Goal: Information Seeking & Learning: Learn about a topic

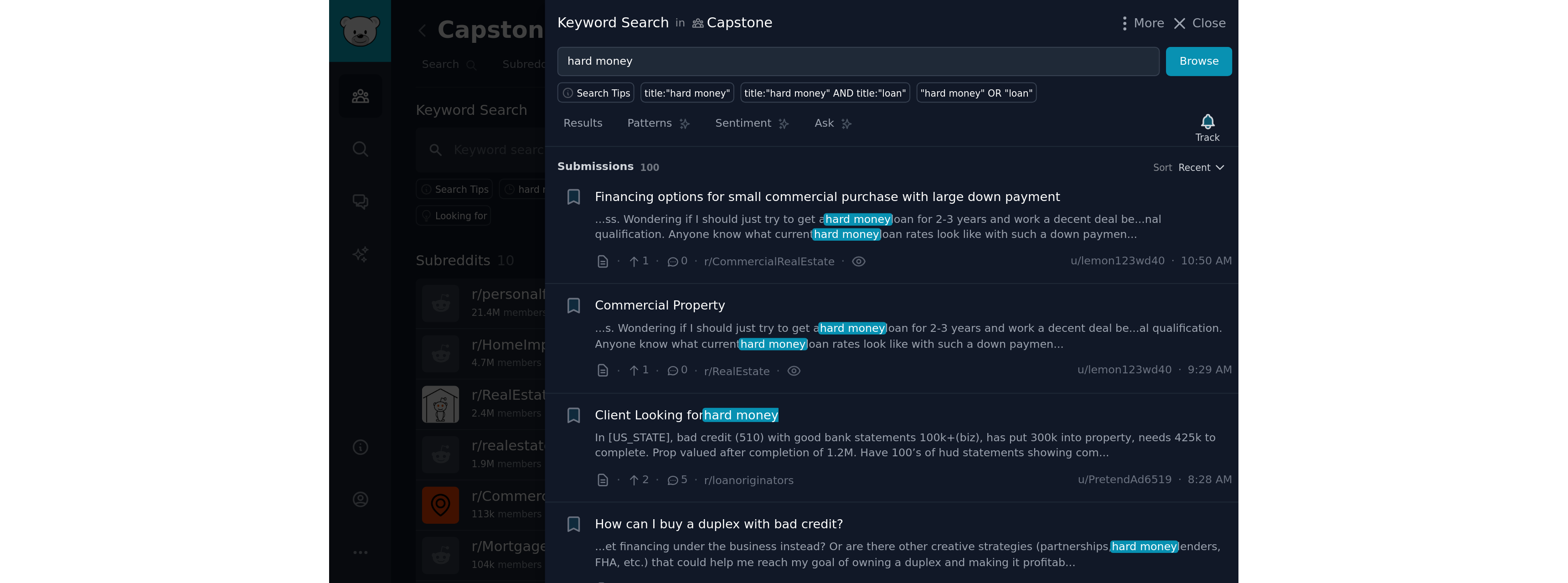
scroll to position [46, 0]
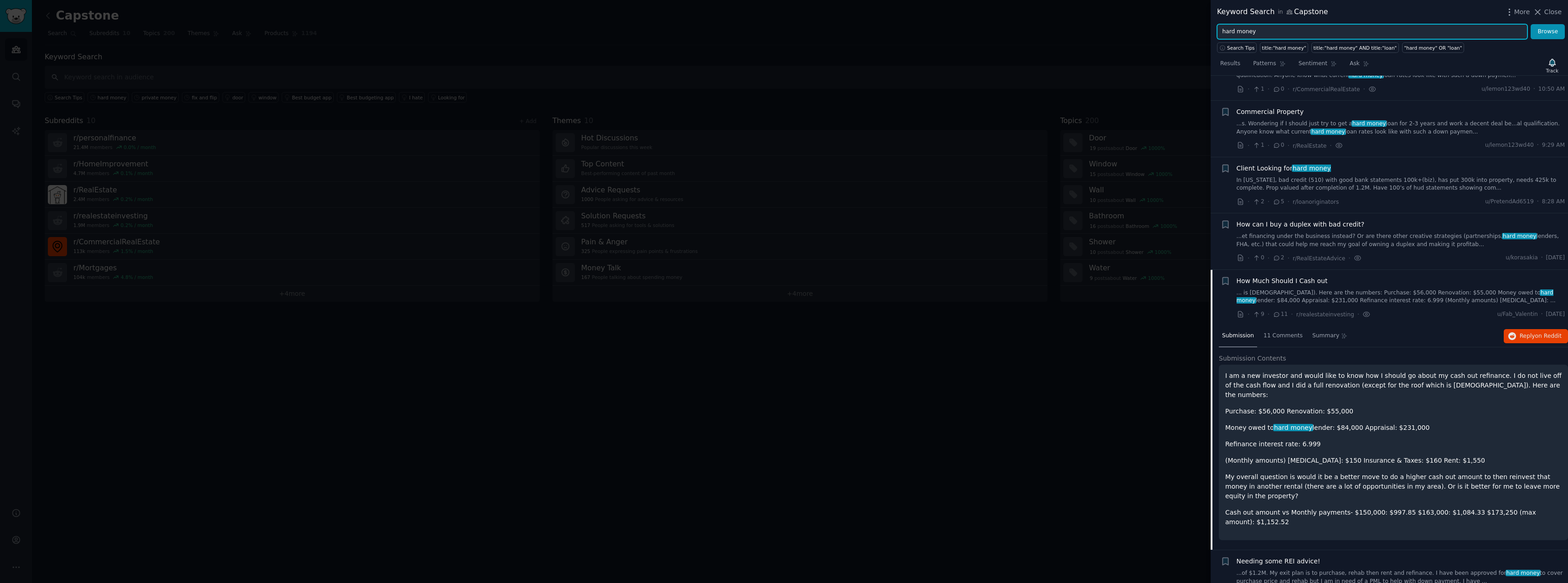
drag, startPoint x: 1265, startPoint y: 32, endPoint x: 1217, endPoint y: 31, distance: 48.0
click at [468, 31] on input "hard money" at bounding box center [1372, 32] width 310 height 15
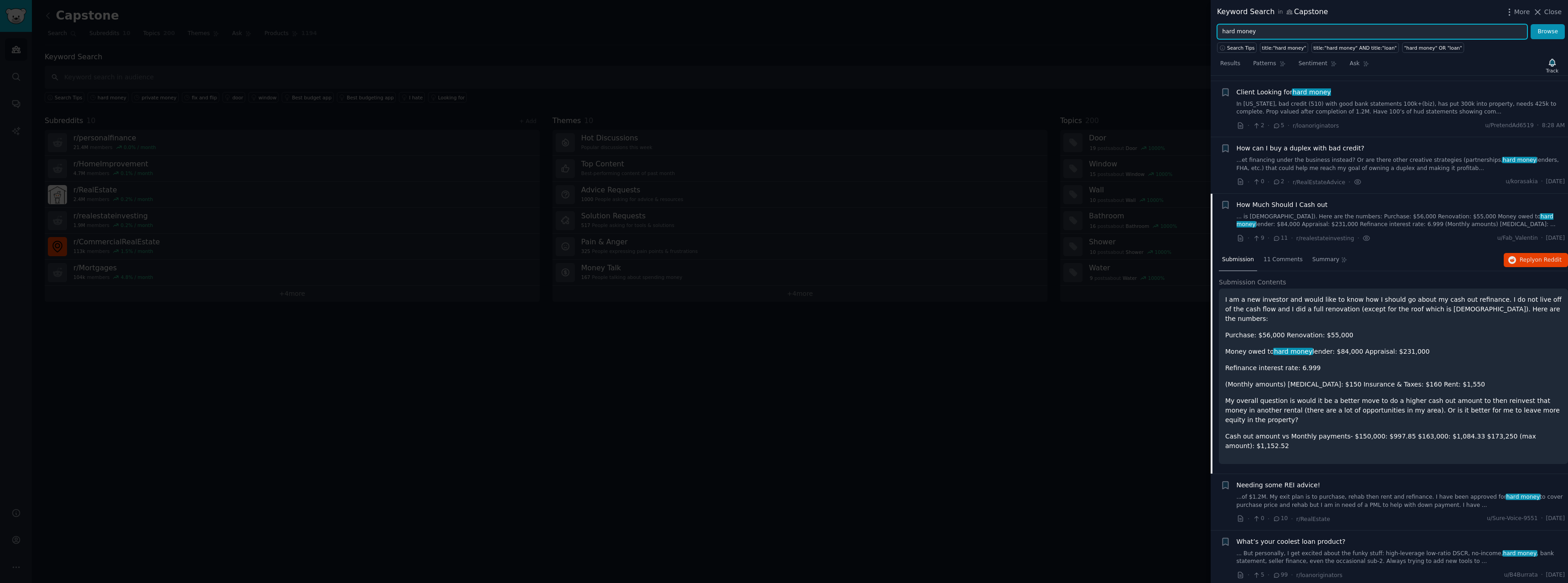
scroll to position [137, 0]
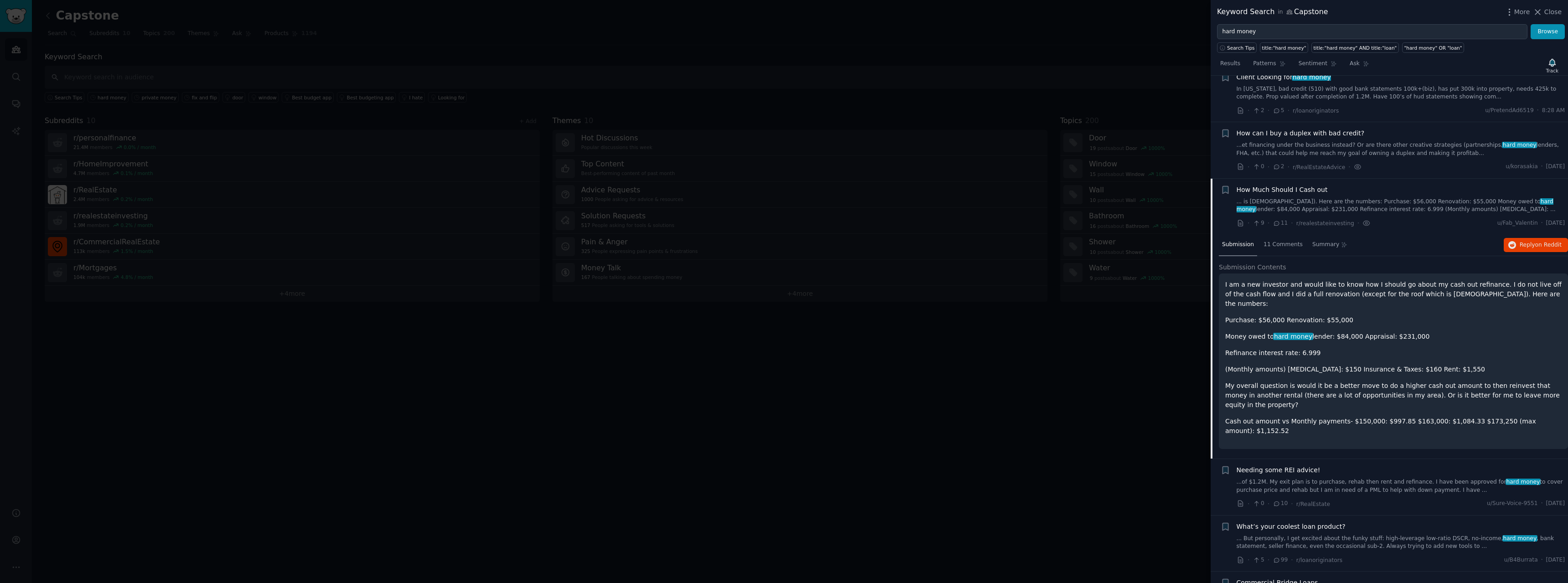
click at [468, 300] on link "...of $1.2M. My exit plan is to purchase, rehab then rent and refinance. I have…" at bounding box center [1401, 486] width 329 height 16
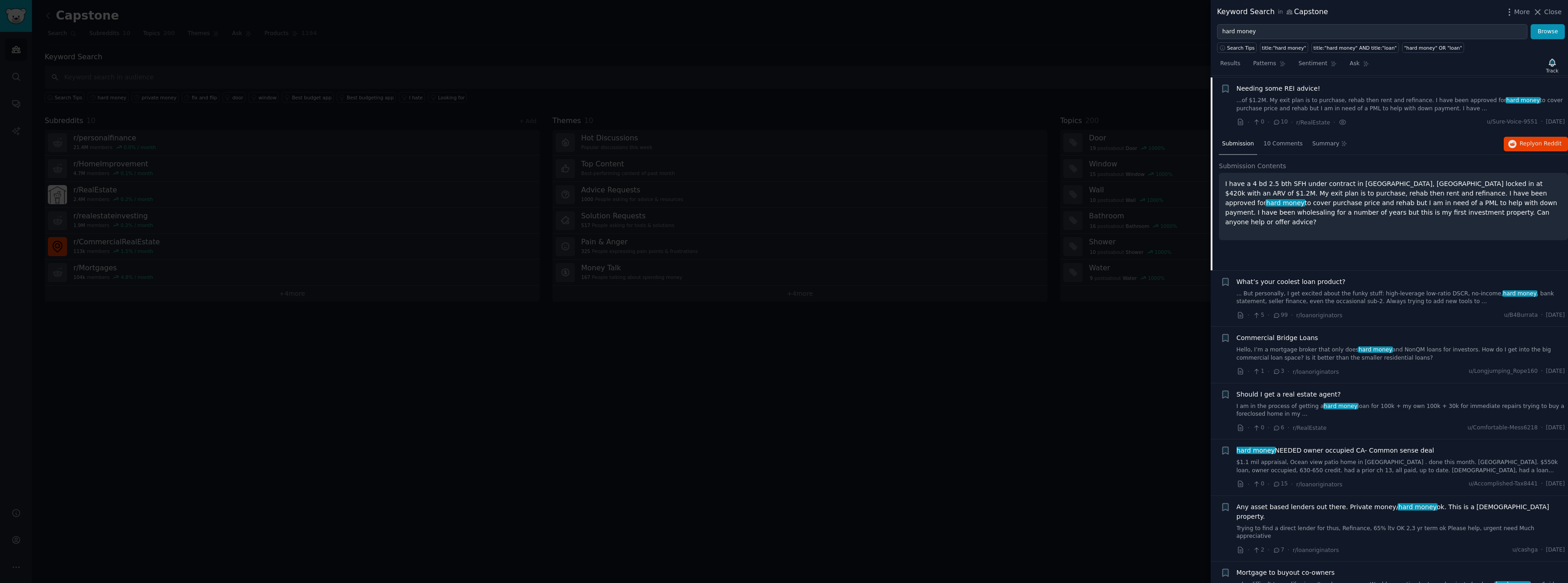
scroll to position [296, 0]
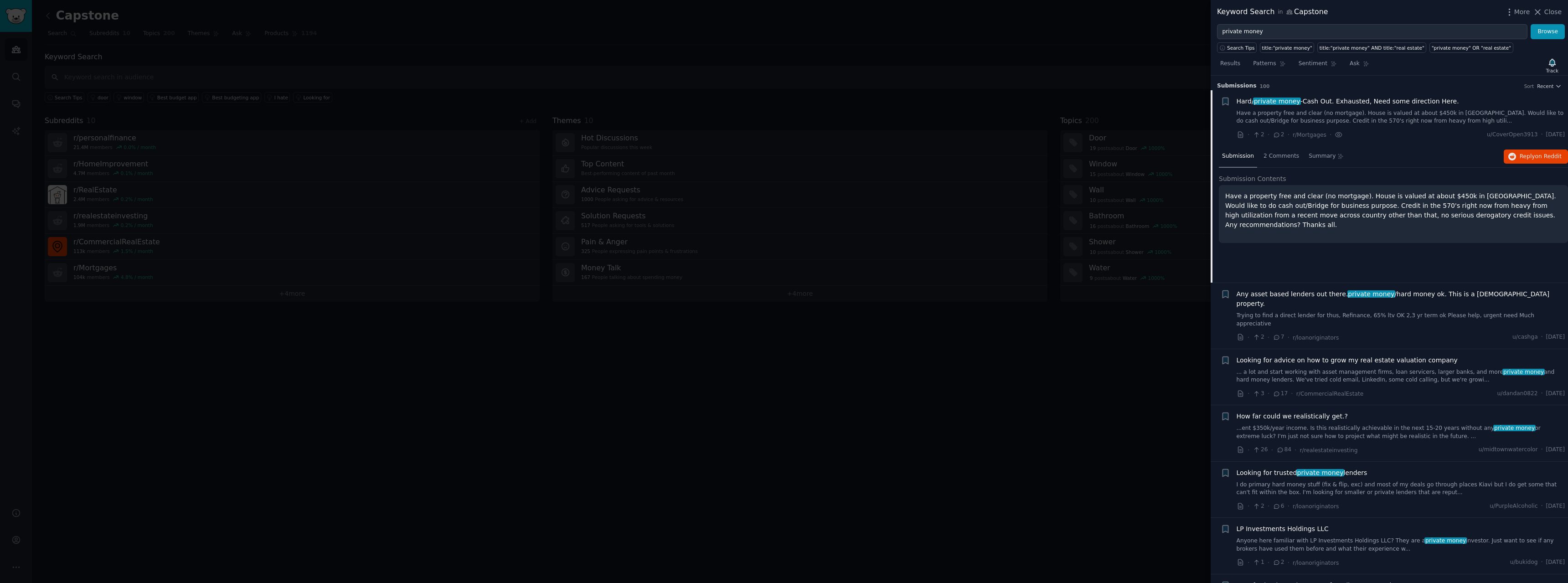
scroll to position [15, 0]
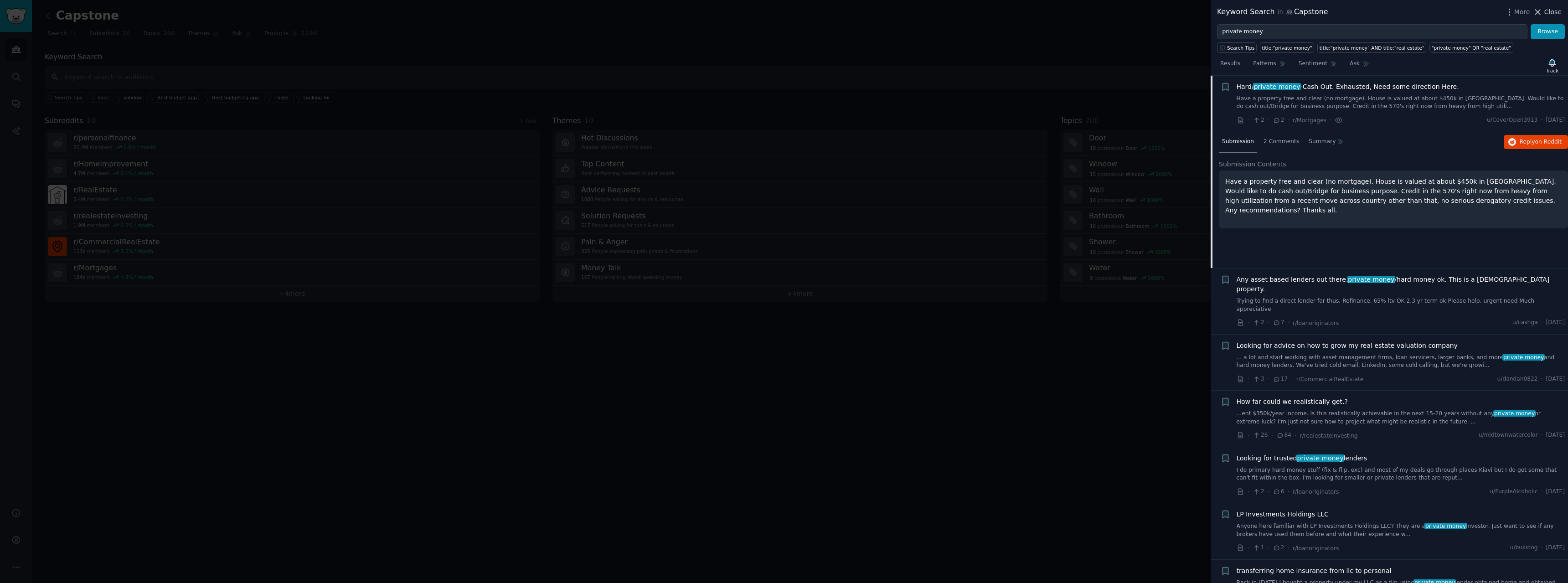
click at [1556, 10] on span "Close" at bounding box center [1553, 12] width 17 height 10
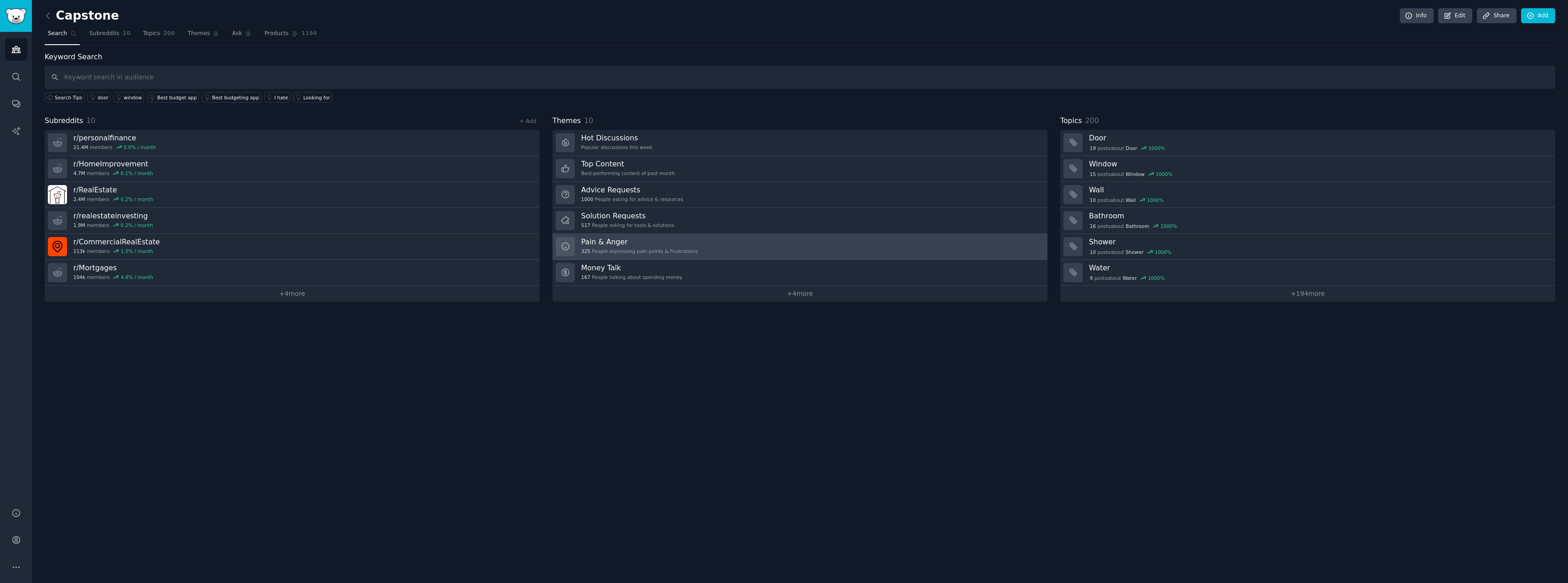
click at [601, 245] on h3 "Pain & Anger" at bounding box center [640, 242] width 117 height 10
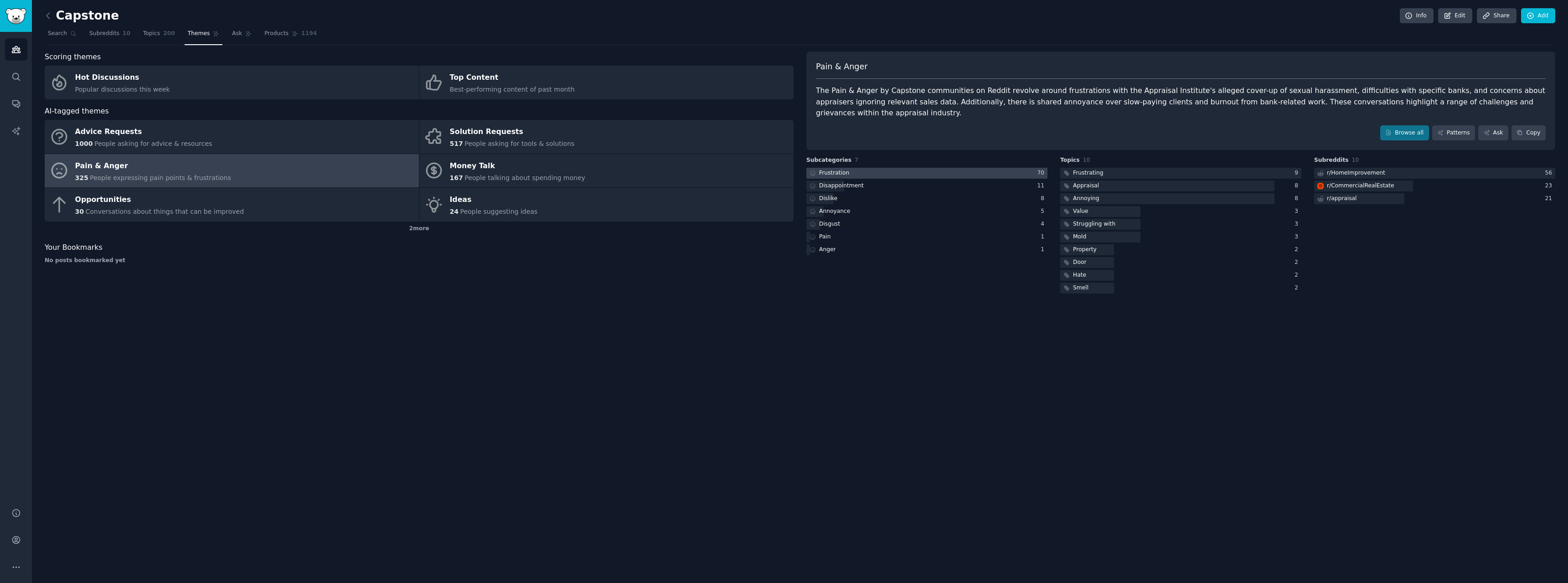
click at [886, 168] on div at bounding box center [927, 173] width 241 height 12
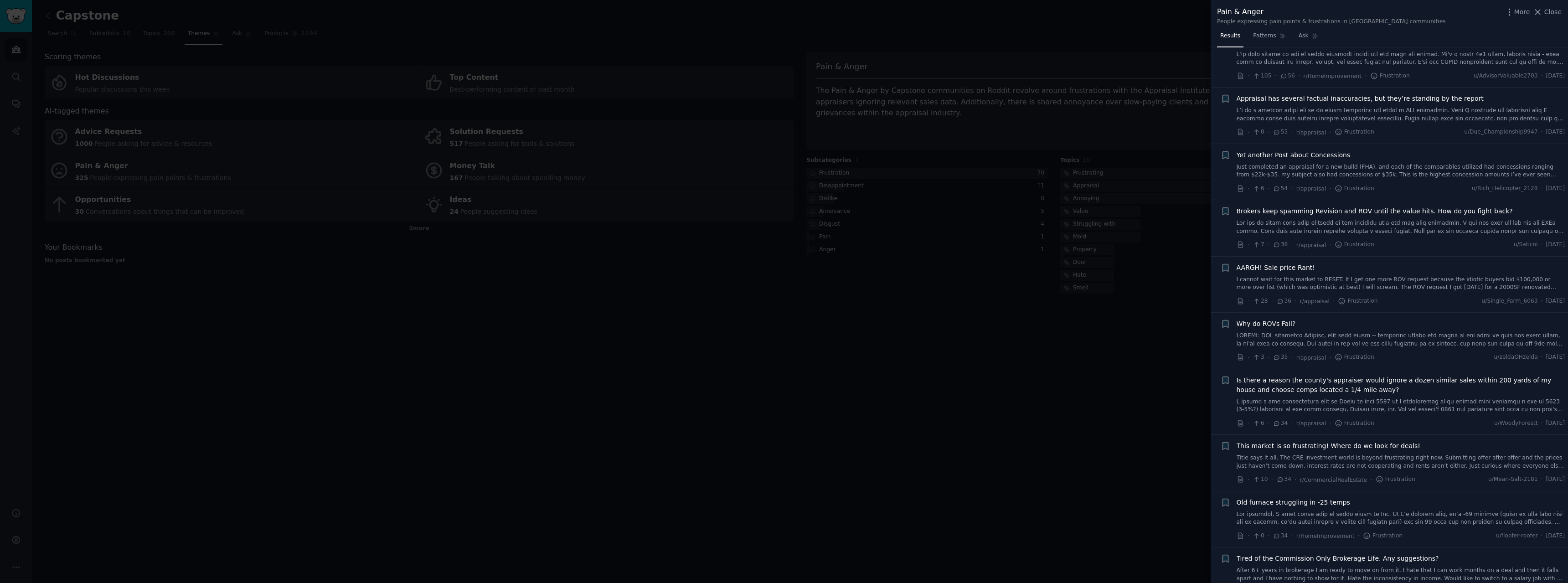
scroll to position [410, 0]
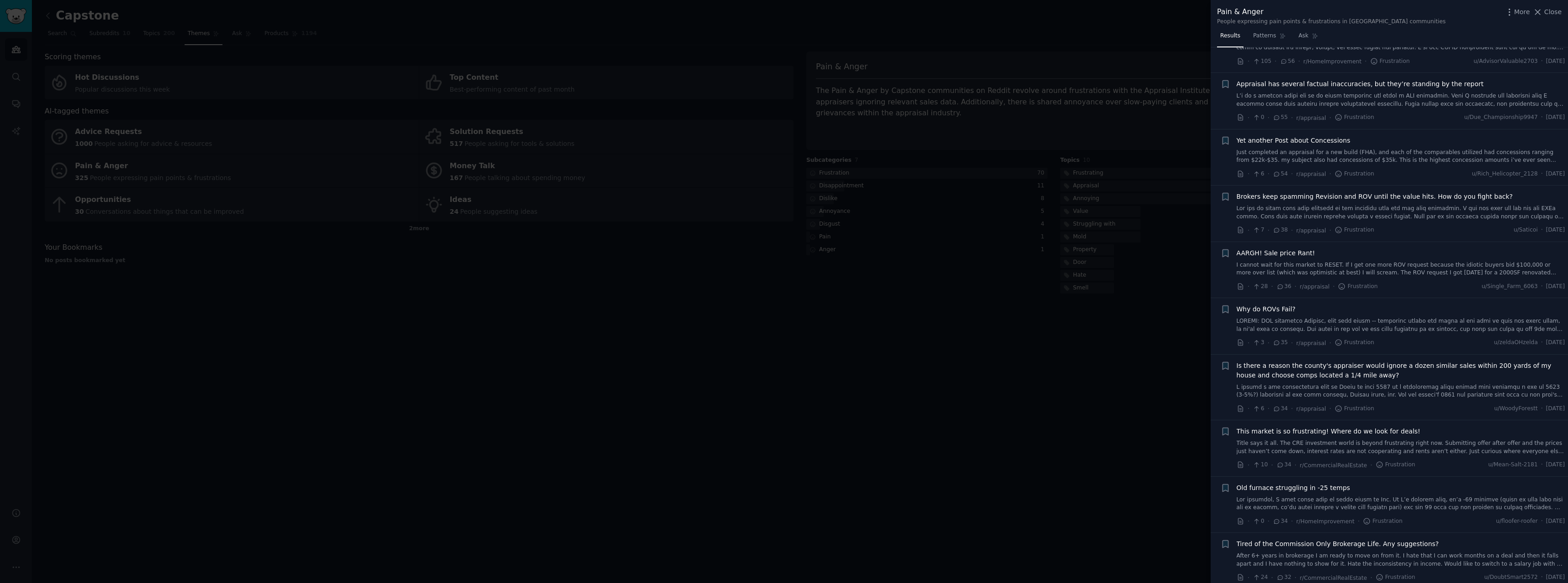
click at [1106, 449] on div at bounding box center [784, 292] width 1568 height 583
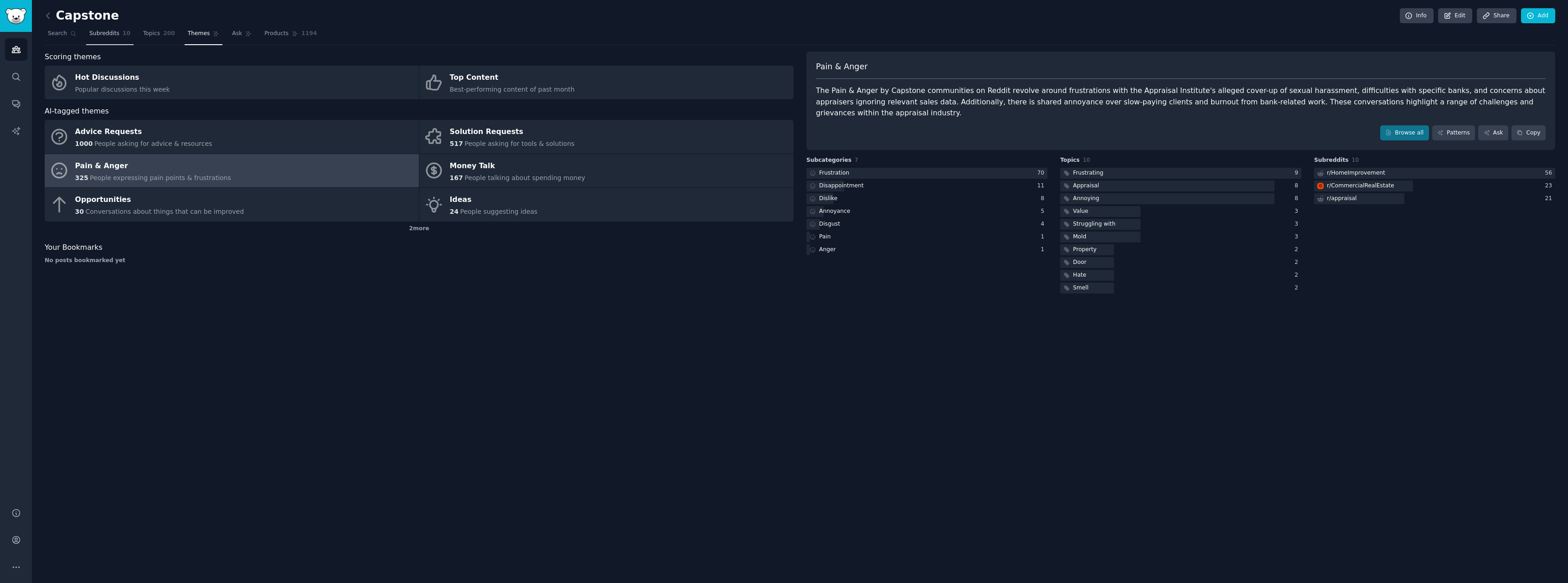
click at [97, 39] on link "Subreddits 10" at bounding box center [110, 35] width 47 height 19
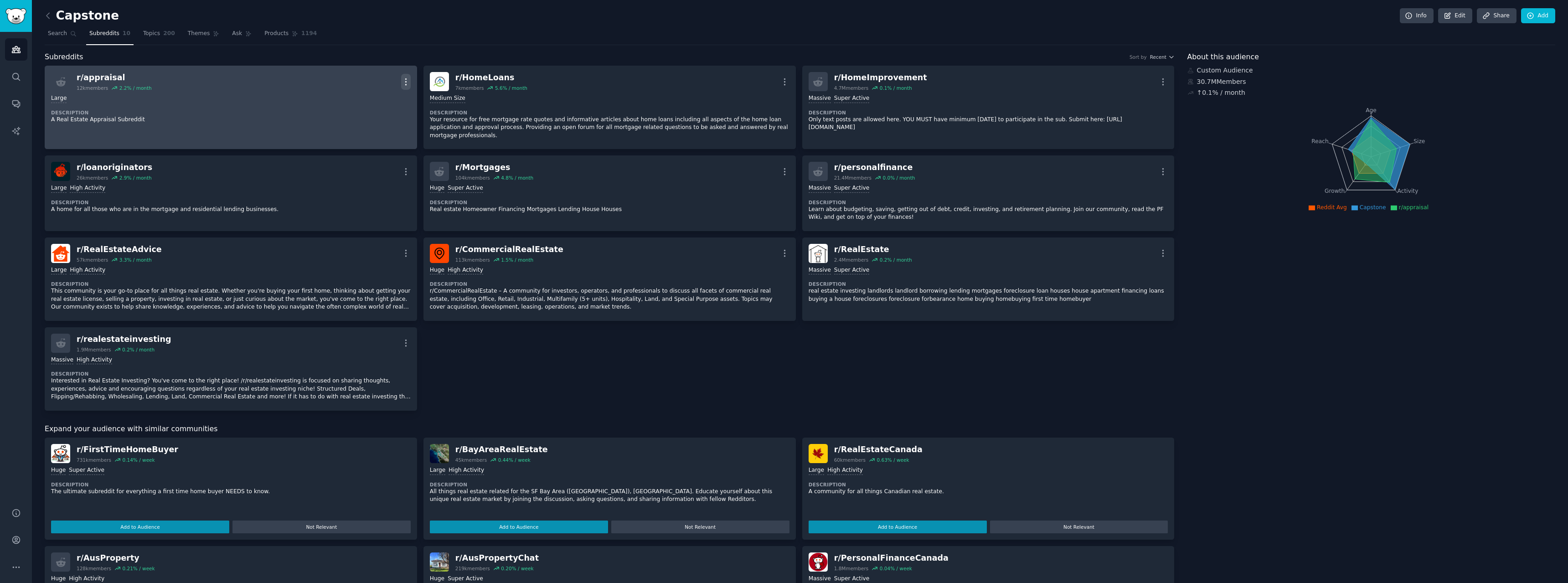
click at [408, 85] on icon "button" at bounding box center [406, 82] width 10 height 10
click at [368, 119] on p "Delete" at bounding box center [370, 117] width 21 height 10
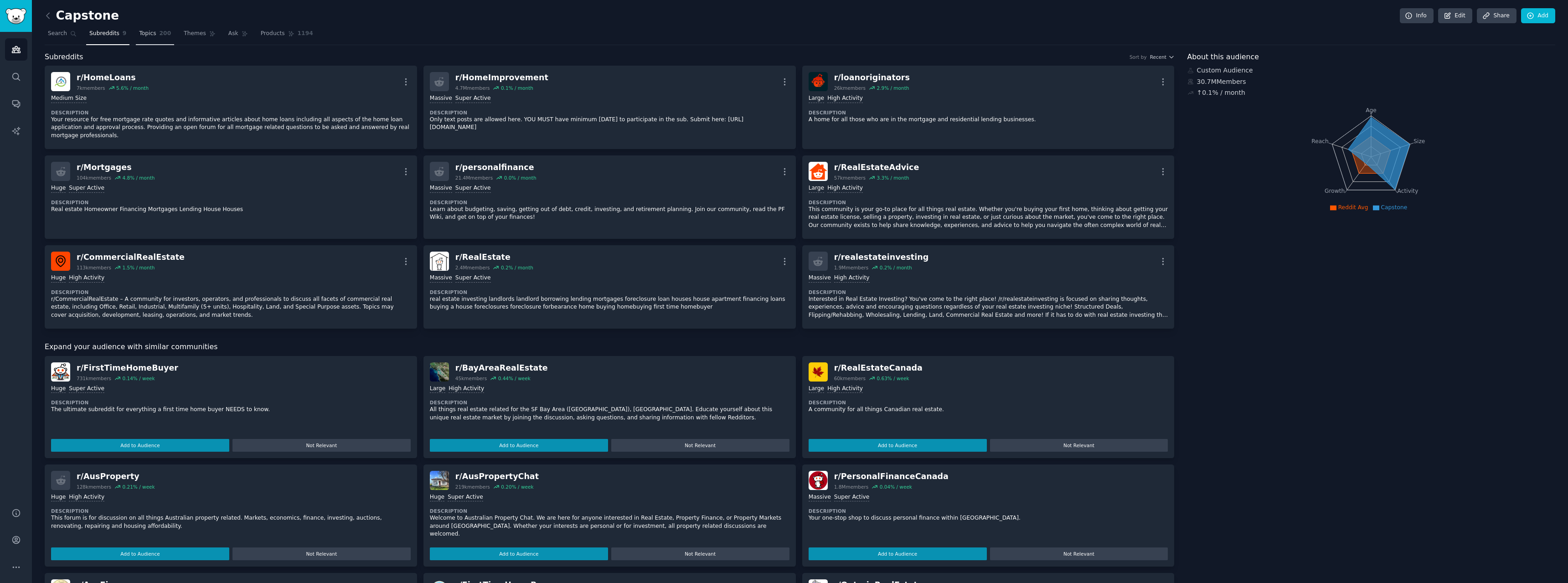
click at [159, 33] on span "200" at bounding box center [165, 33] width 12 height 8
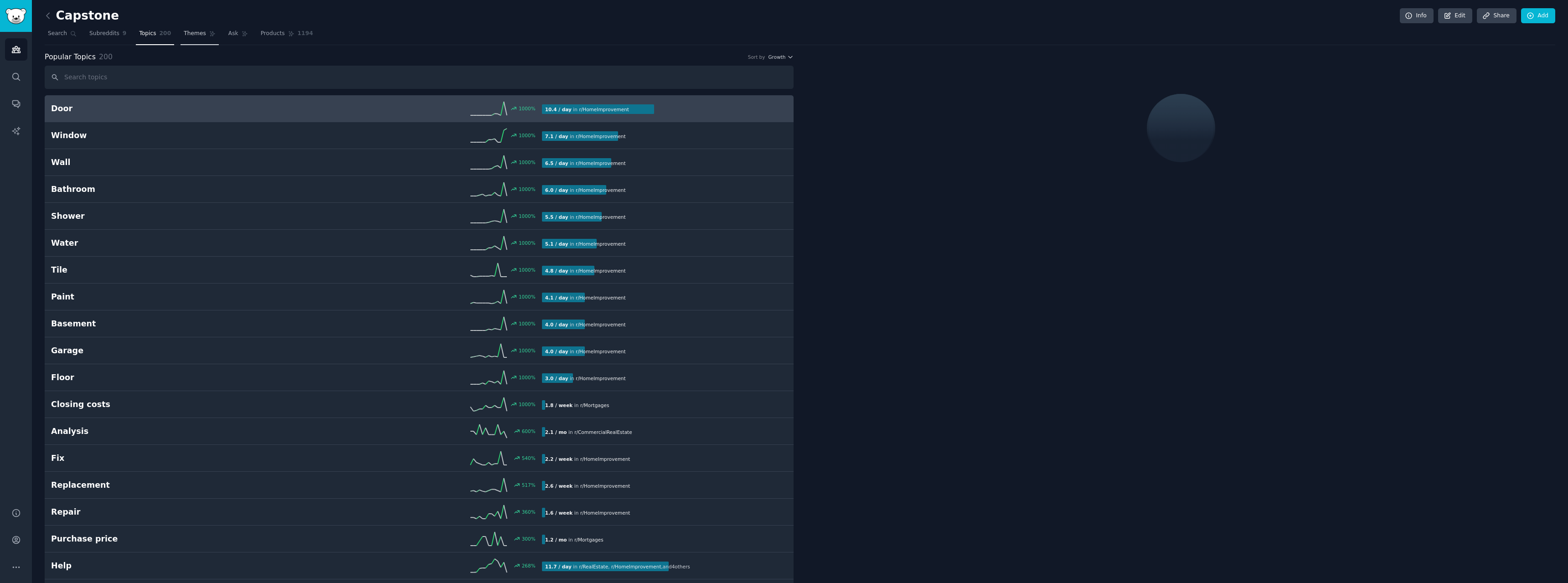
click at [188, 38] on link "Themes" at bounding box center [200, 35] width 38 height 19
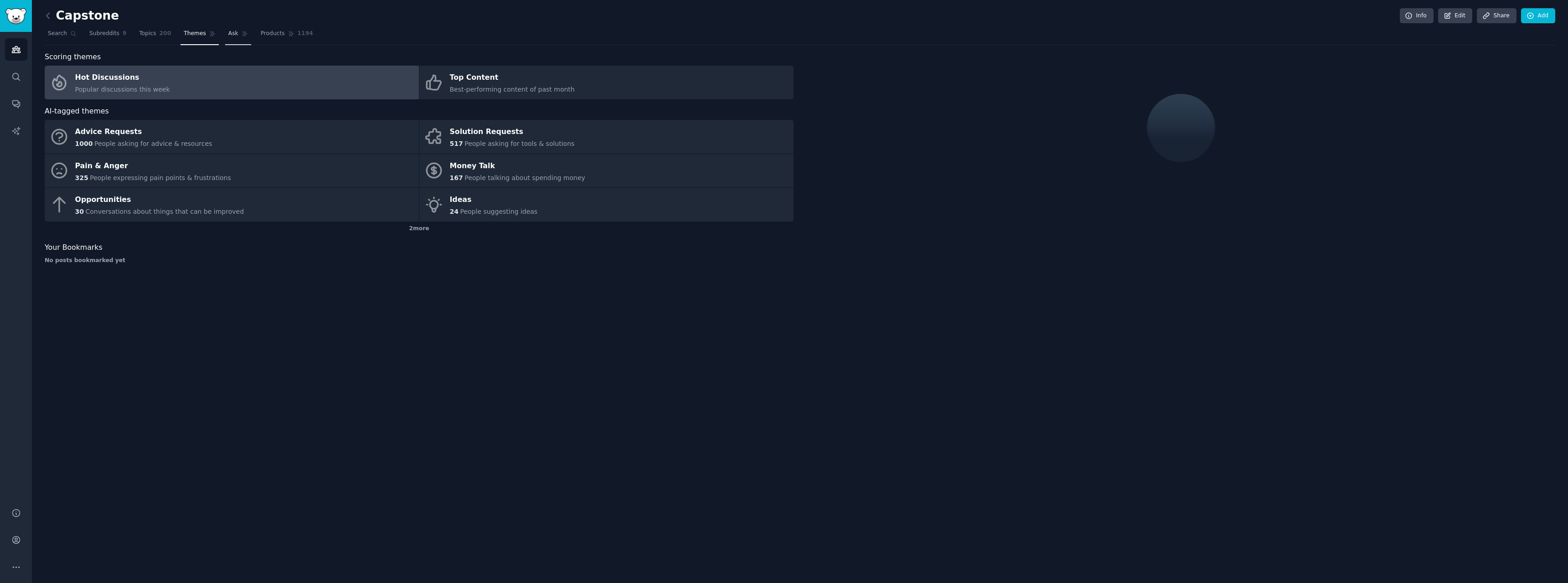
click at [228, 35] on span "Ask" at bounding box center [233, 33] width 10 height 8
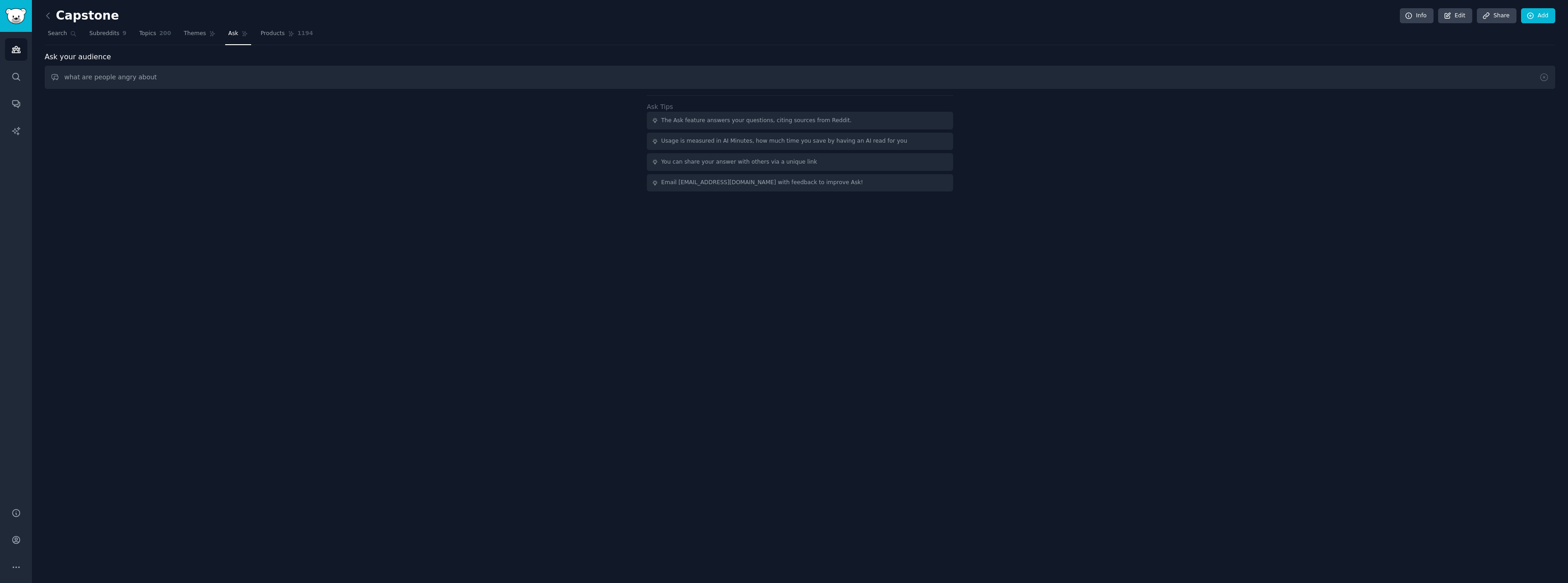
type input "what are people angry about"
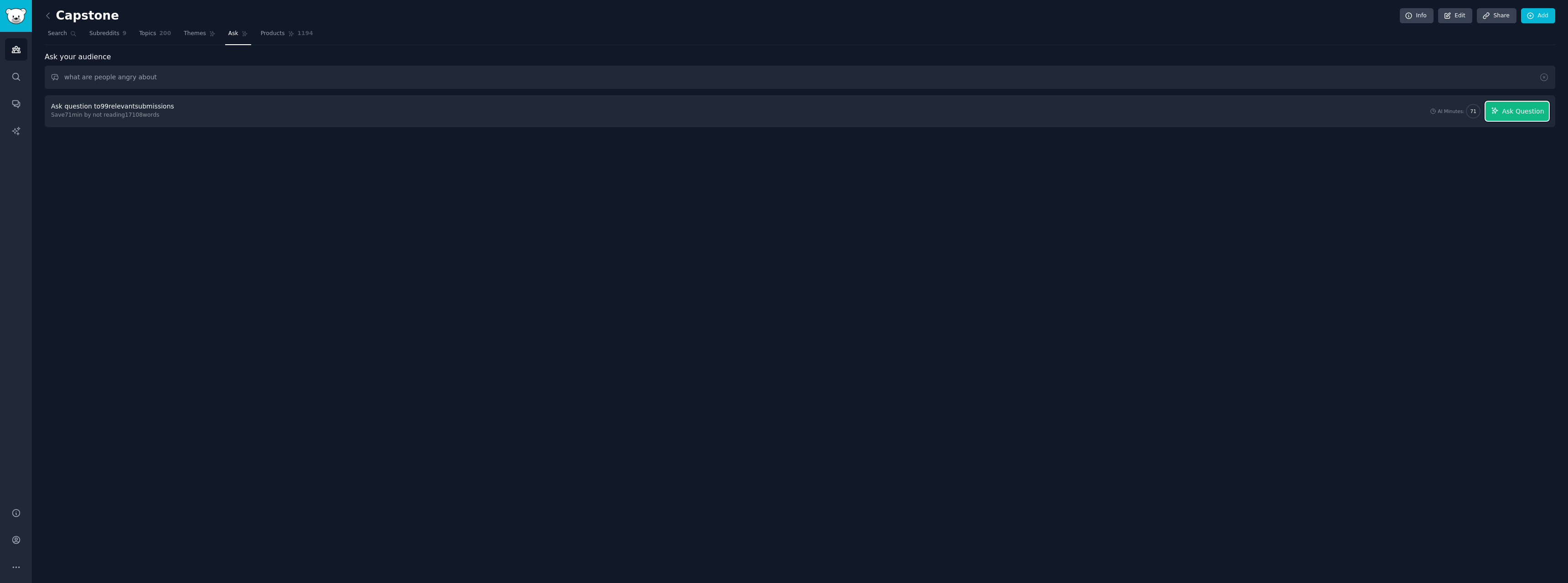
click at [1502, 116] on button "Ask Question" at bounding box center [1517, 111] width 63 height 19
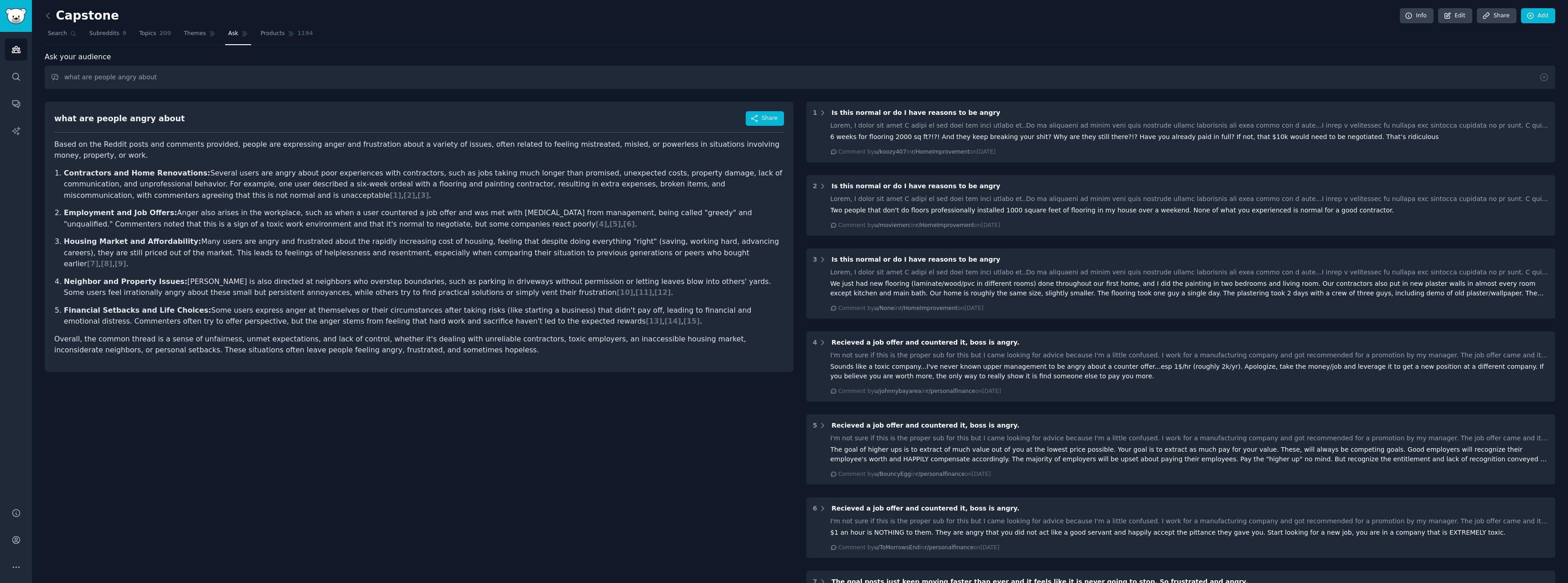
click at [405, 55] on div "Ask your audience" at bounding box center [800, 57] width 1511 height 12
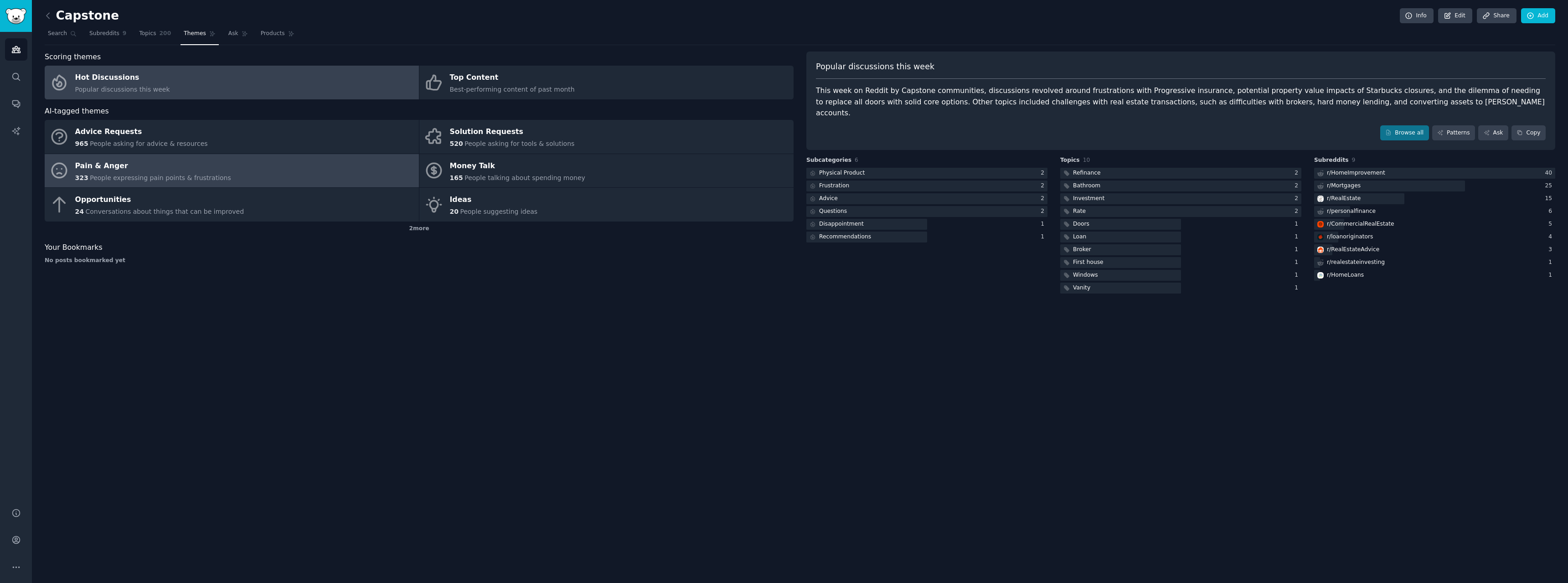
click at [376, 179] on link "Pain & Anger 323 People expressing pain points & frustrations" at bounding box center [231, 170] width 374 height 33
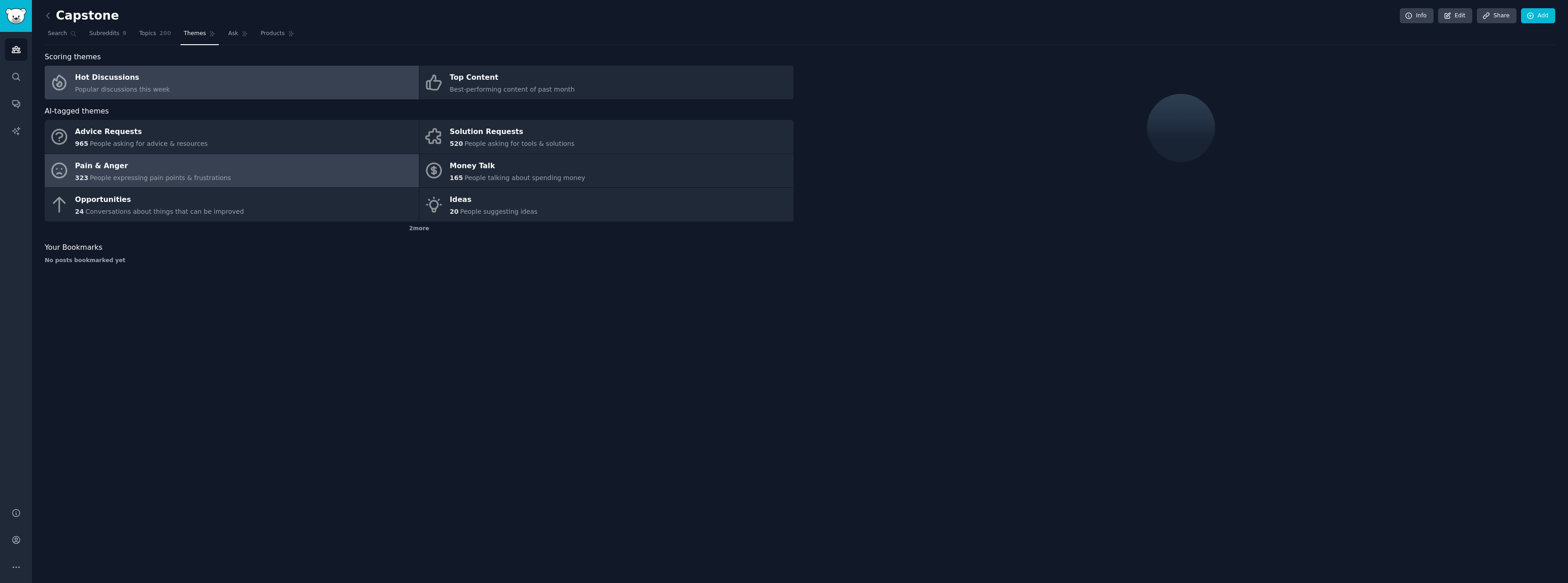
click at [357, 97] on link "Hot Discussions Popular discussions this week" at bounding box center [231, 82] width 374 height 33
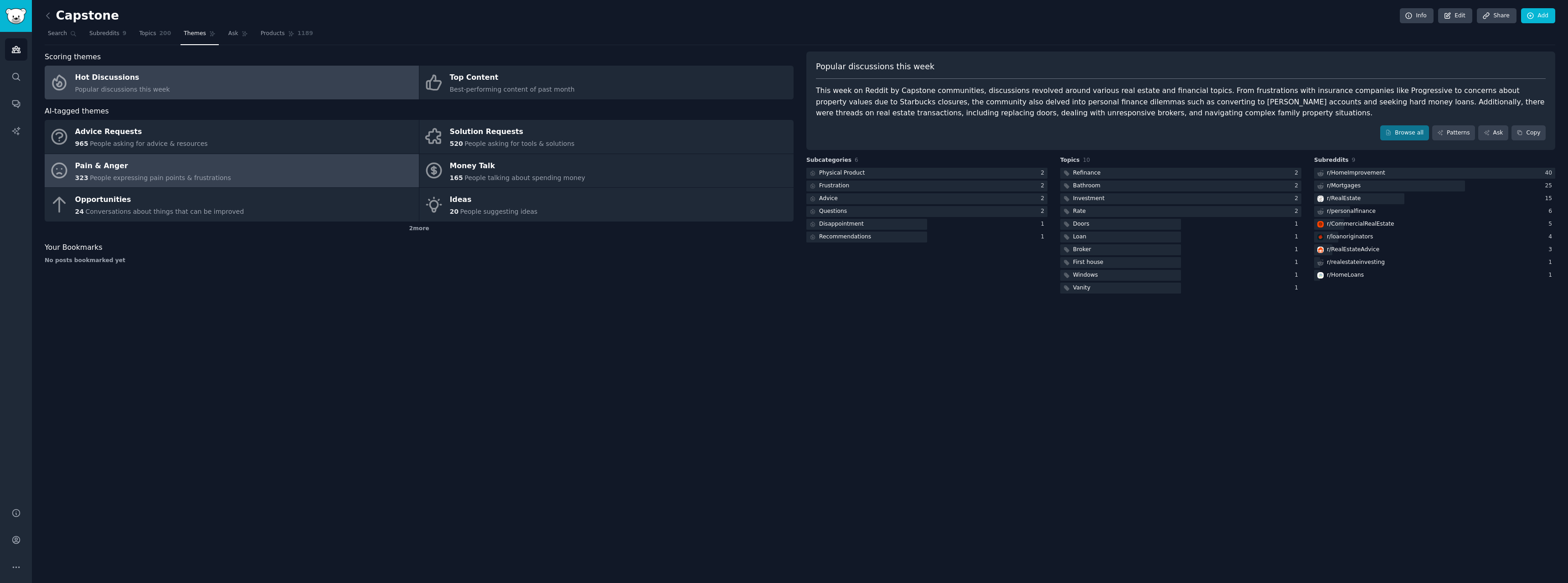
click at [320, 170] on link "Pain & Anger 323 People expressing pain points & frustrations" at bounding box center [231, 170] width 374 height 33
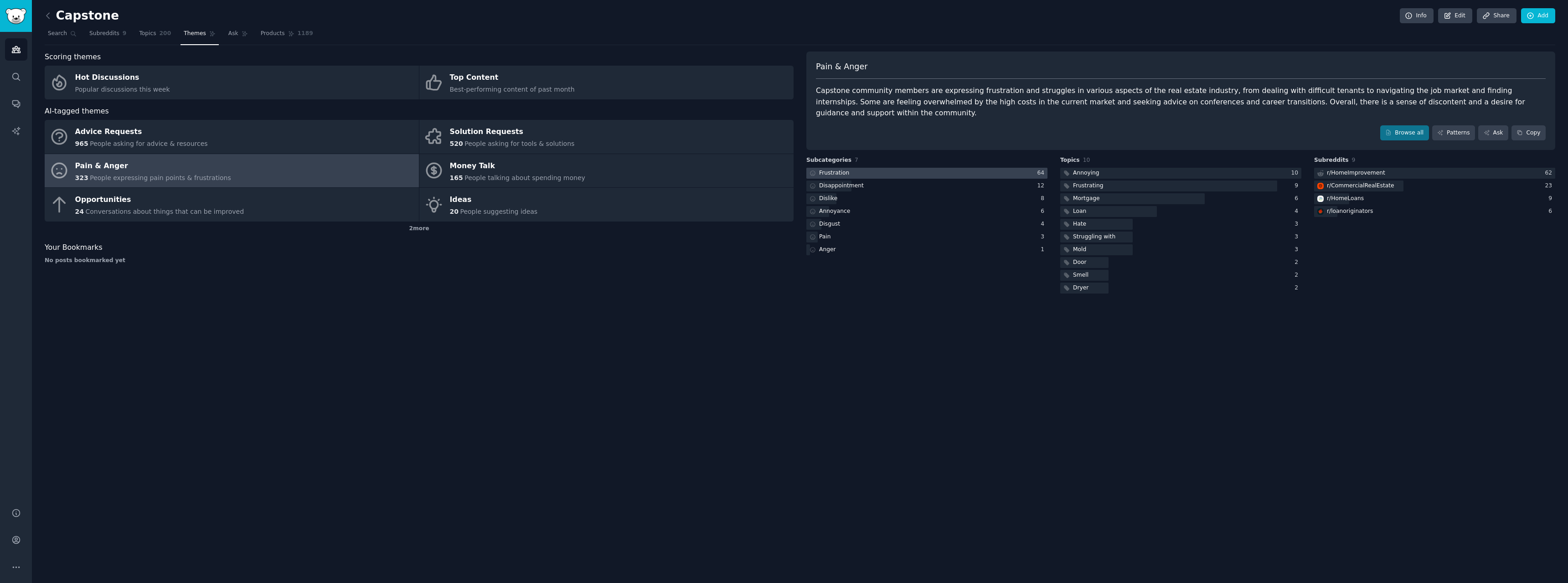
click at [1006, 168] on div at bounding box center [927, 173] width 241 height 12
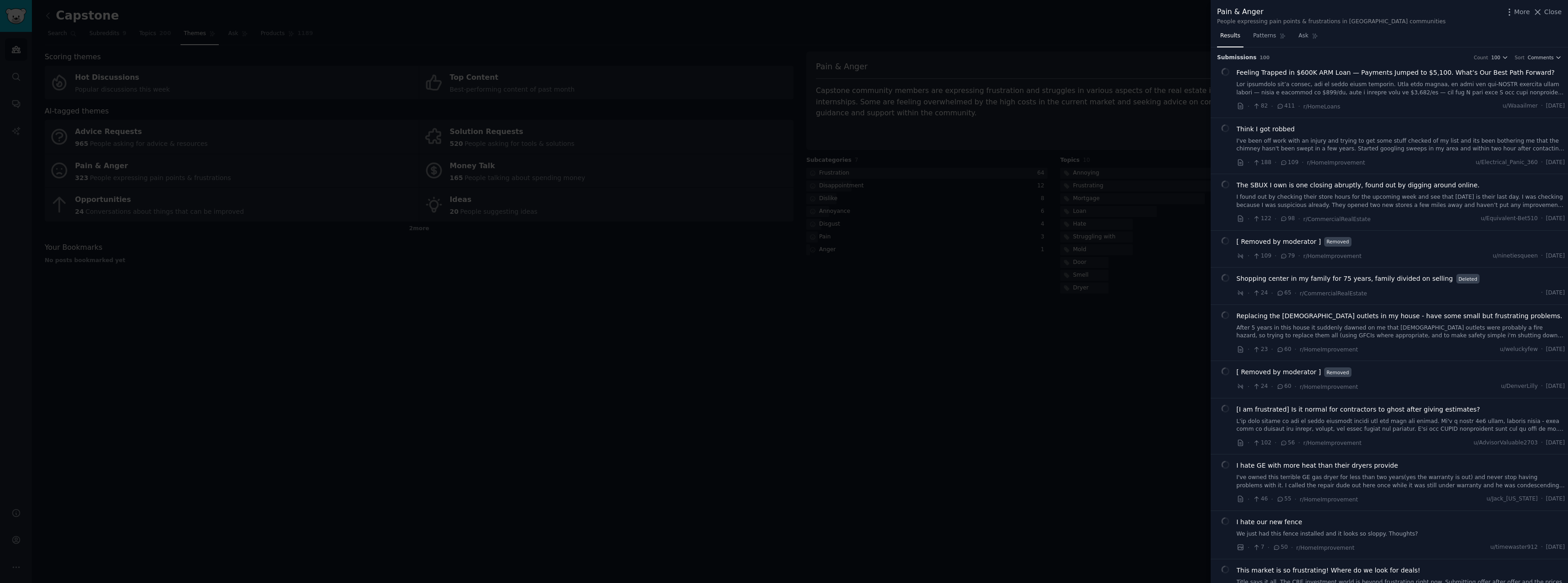
click at [1555, 18] on div "Pain & Anger People expressing pain points & frustrations in [GEOGRAPHIC_DATA] …" at bounding box center [1389, 15] width 345 height 19
click at [1555, 15] on span "Close" at bounding box center [1553, 12] width 17 height 10
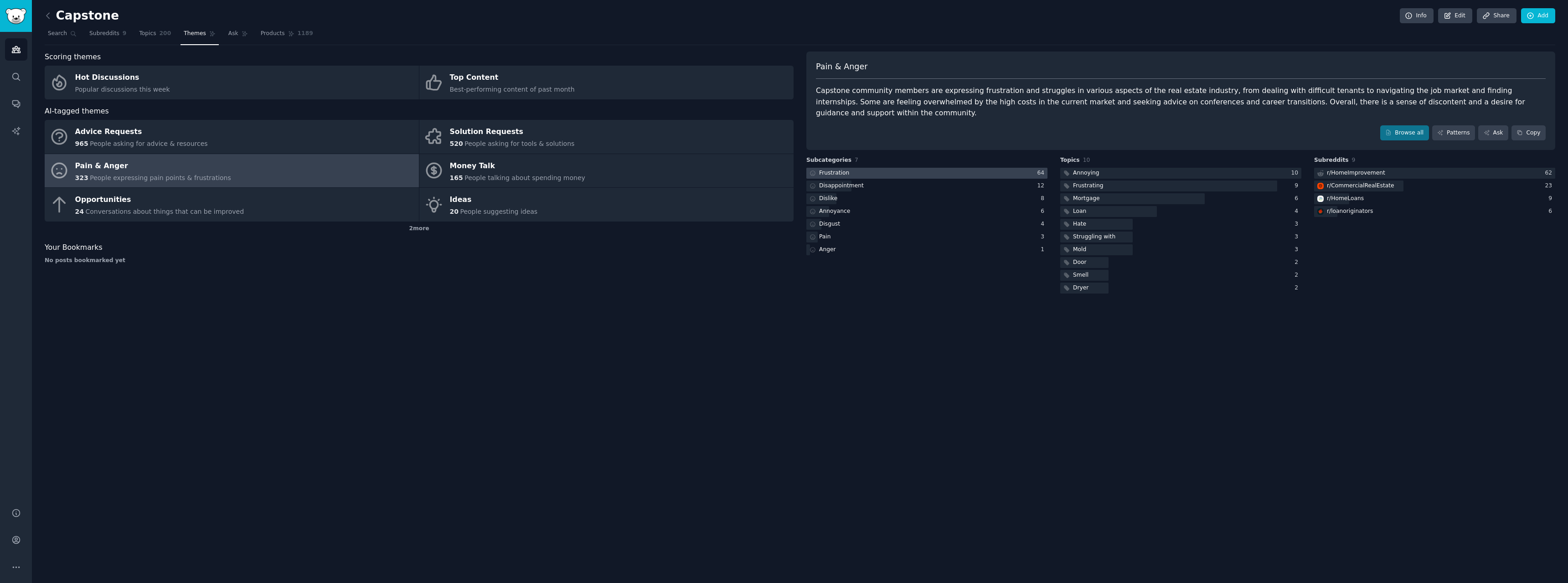
click at [988, 168] on div at bounding box center [927, 173] width 241 height 12
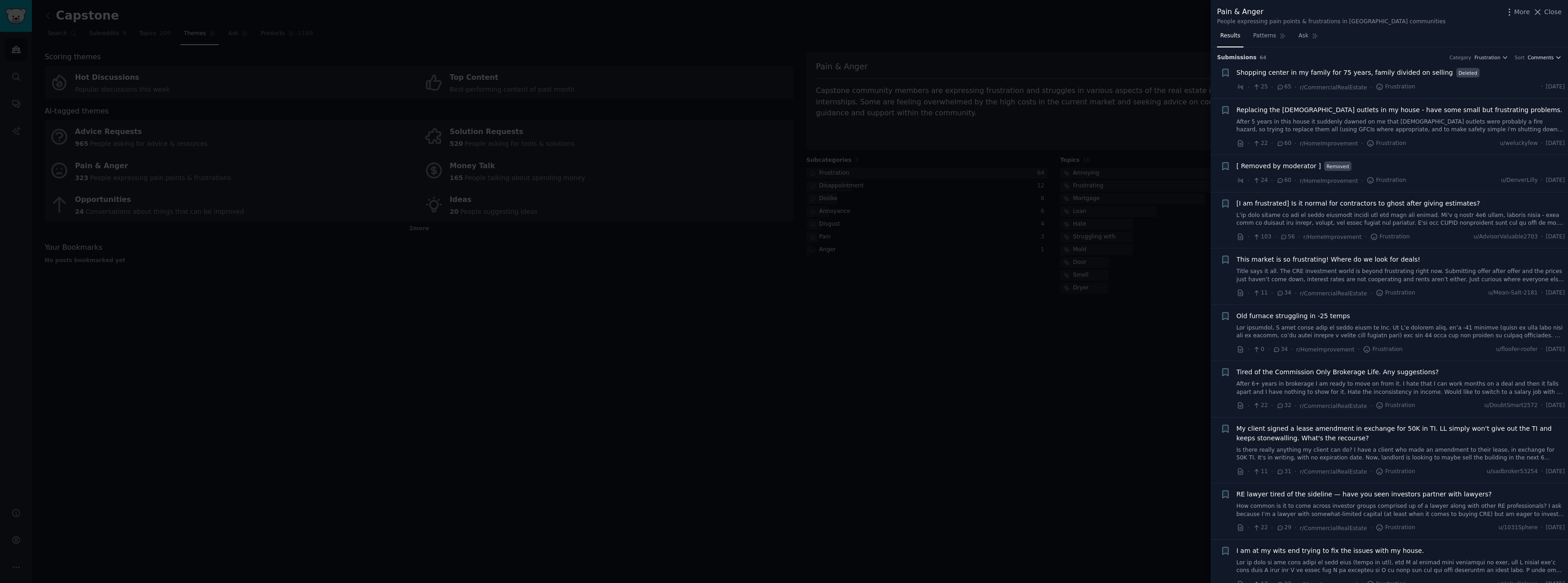
click at [1549, 58] on span "Comments" at bounding box center [1541, 57] width 26 height 6
click at [1508, 100] on div "Recent" at bounding box center [1516, 106] width 85 height 16
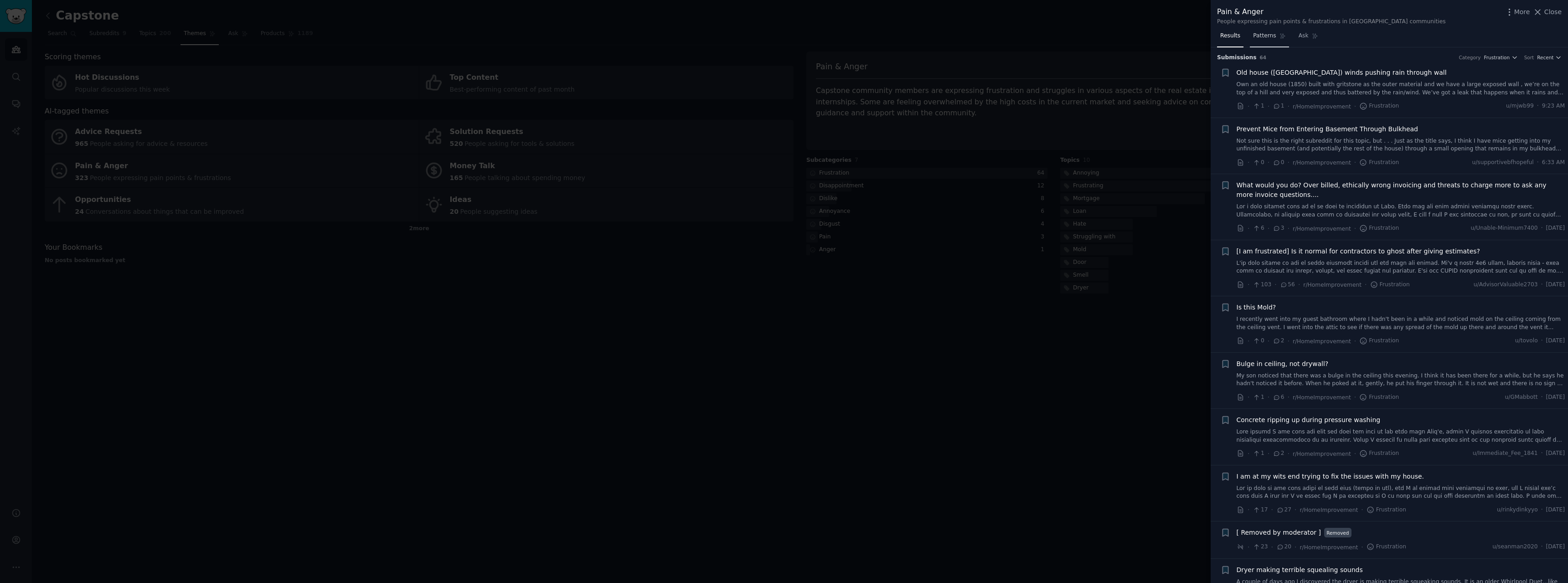
click at [1279, 35] on icon at bounding box center [1283, 36] width 6 height 6
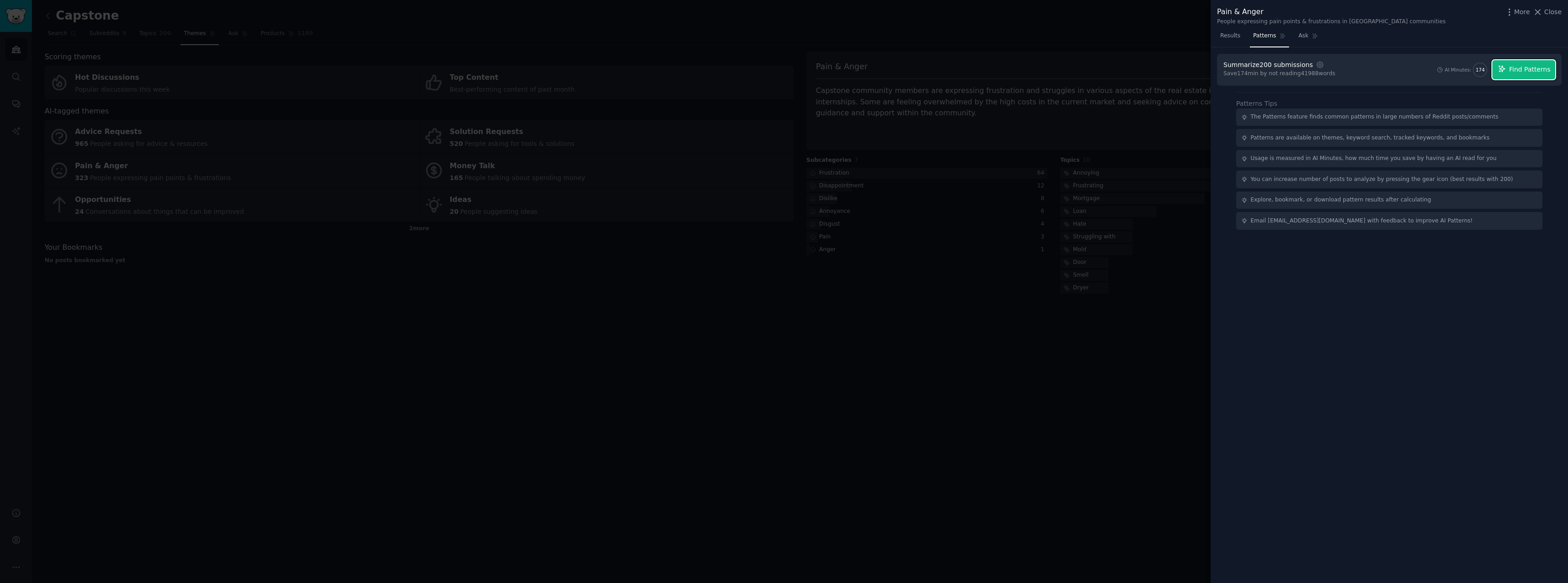
click at [1535, 76] on button "Find Patterns" at bounding box center [1524, 69] width 63 height 19
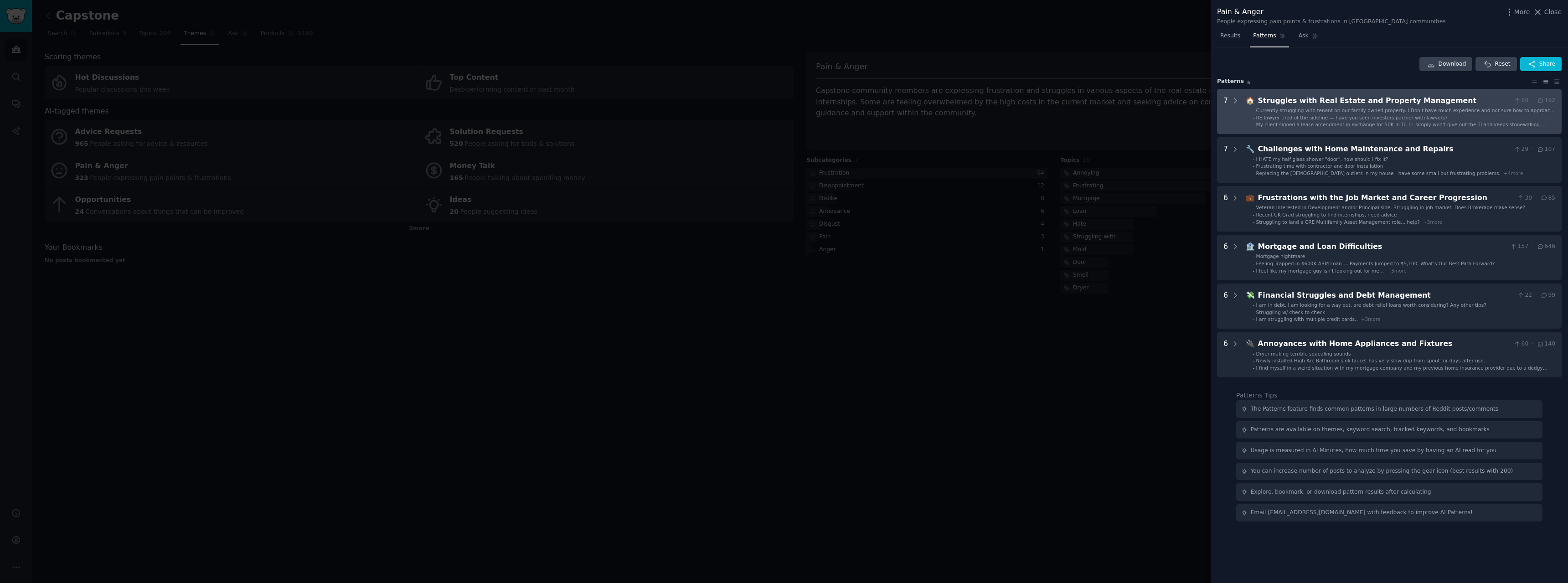
click at [1337, 120] on span "RE lawyer tired of the sideline — have you seen investors partner with lawyers?" at bounding box center [1352, 117] width 192 height 5
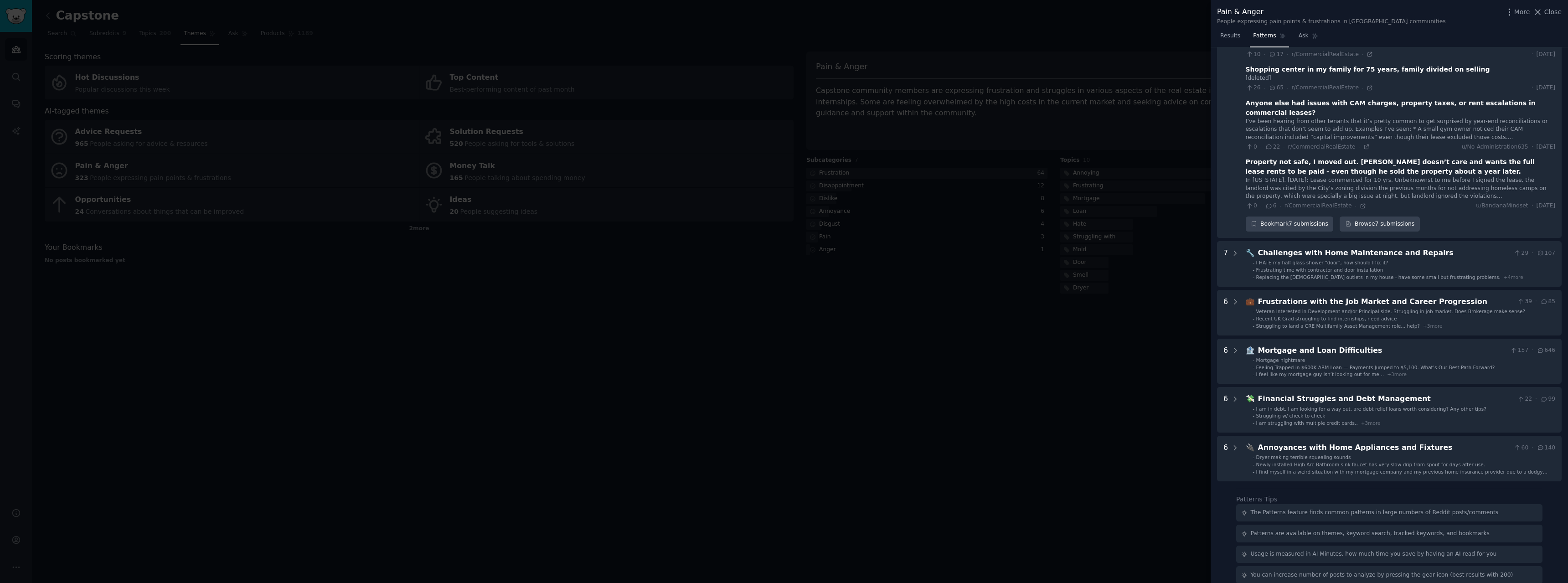
scroll to position [270, 0]
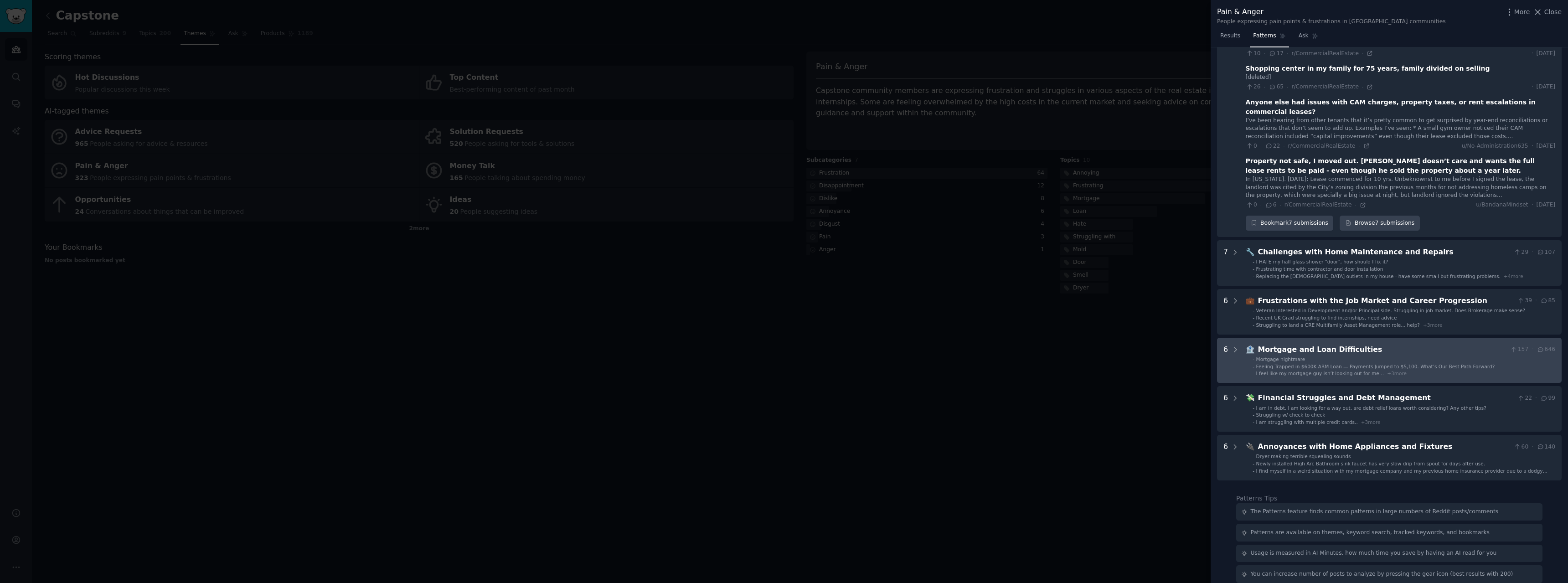
click at [1279, 364] on span "Feeling Trapped in $600K ARM Loan — Payments Jumped to $5,100. What’s Our Best …" at bounding box center [1376, 366] width 239 height 5
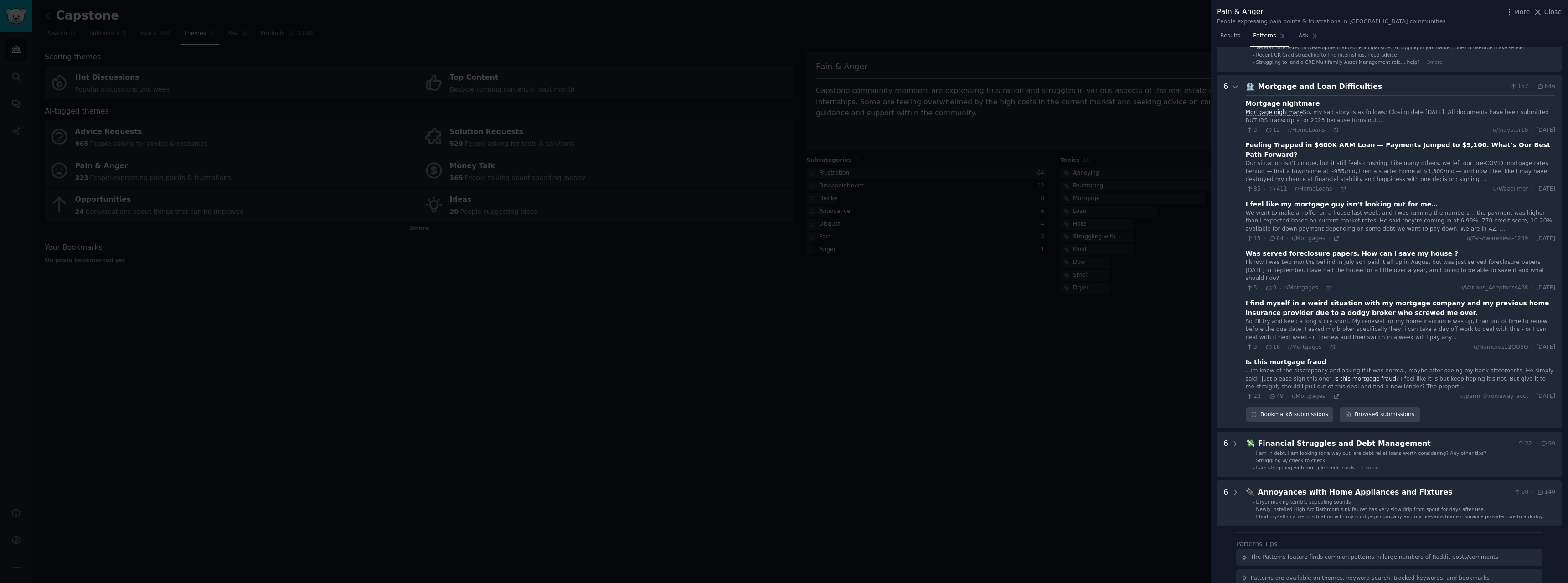
scroll to position [550, 0]
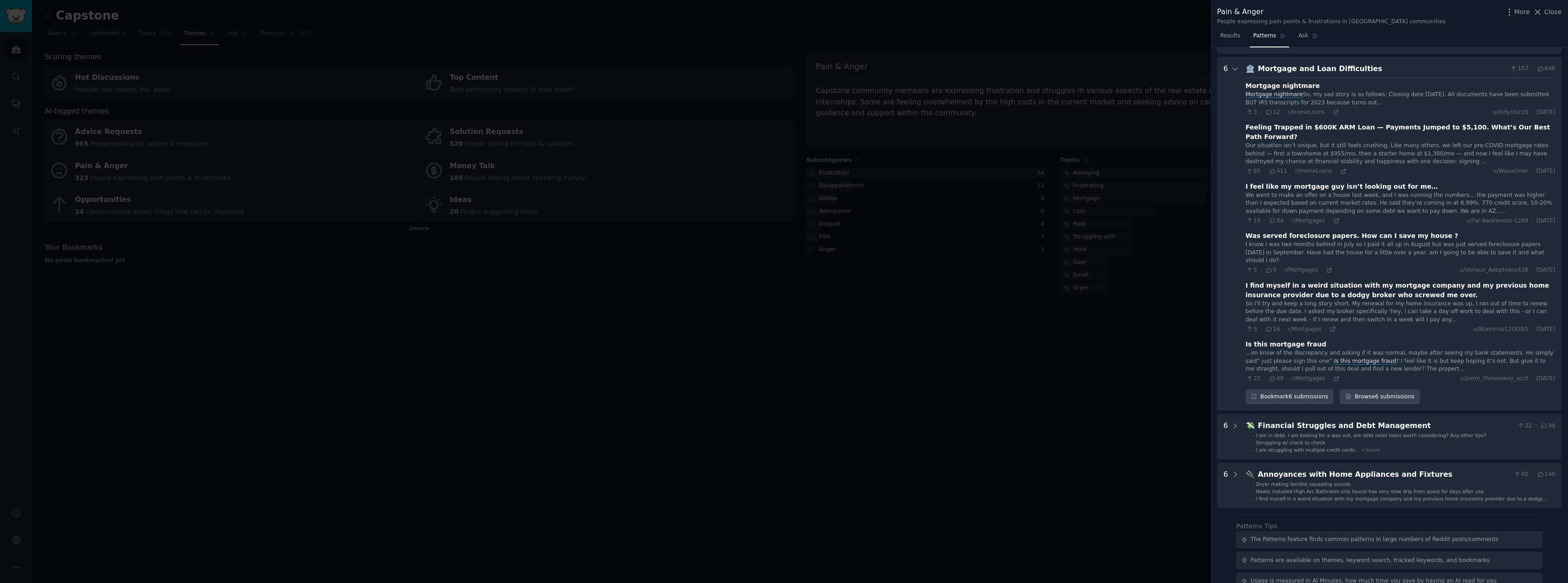
click at [1303, 300] on div "So I'll try and keep a long story short. My renewal for my home insurance was u…" at bounding box center [1401, 312] width 309 height 24
click at [1302, 281] on div "I find myself in a weird situation with my mortgage company and my previous hom…" at bounding box center [1401, 290] width 309 height 19
click at [1446, 300] on div "So I'll try and keep a long story short. My renewal for my home insurance was u…" at bounding box center [1401, 312] width 309 height 24
click at [1284, 300] on div "So I'll try and keep a long story short. My renewal for my home insurance was u…" at bounding box center [1401, 312] width 309 height 24
click at [1302, 281] on div "I find myself in a weird situation with my mortgage company and my previous hom…" at bounding box center [1401, 290] width 309 height 19
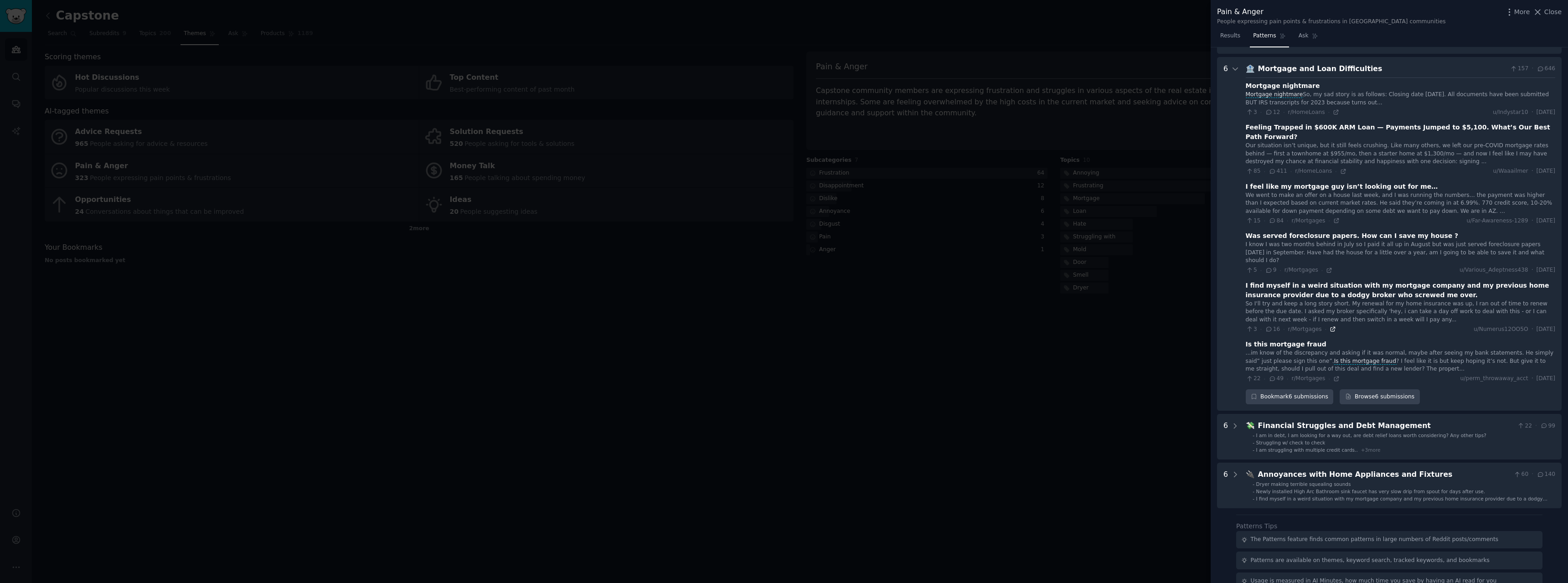
click at [1331, 327] on icon at bounding box center [1332, 329] width 4 height 4
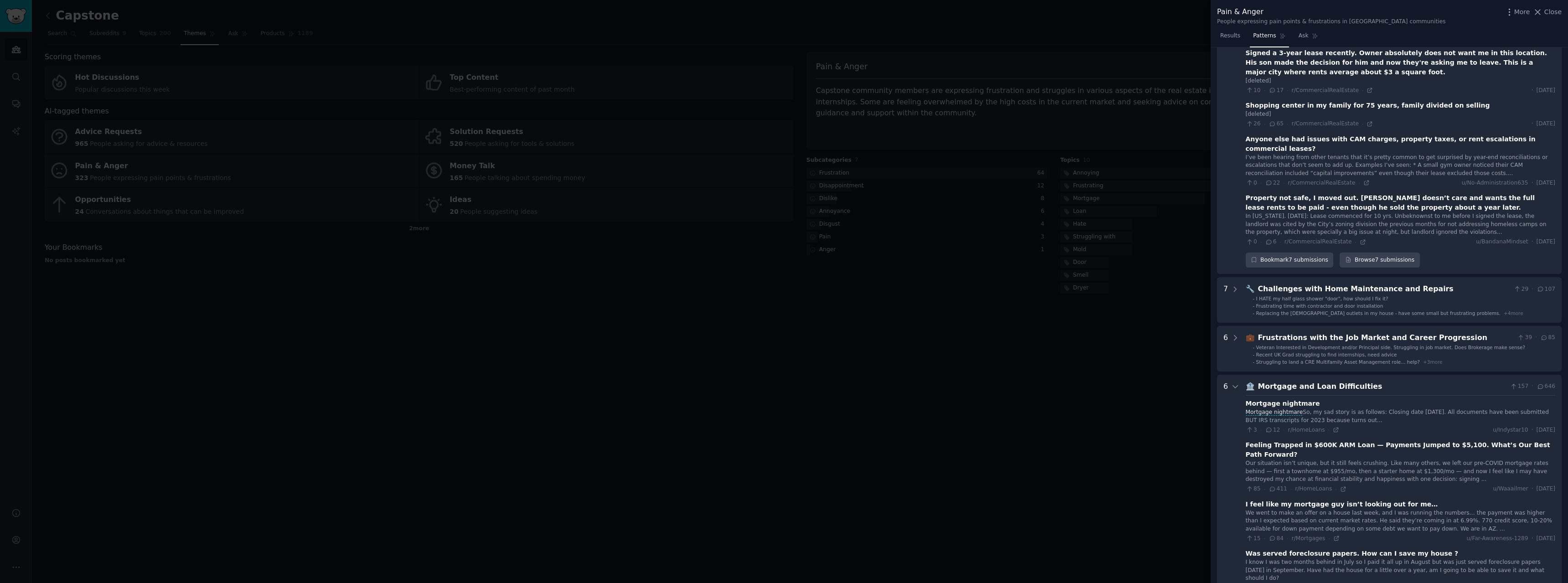
scroll to position [231, 0]
click at [1220, 37] on span "Results" at bounding box center [1230, 35] width 20 height 8
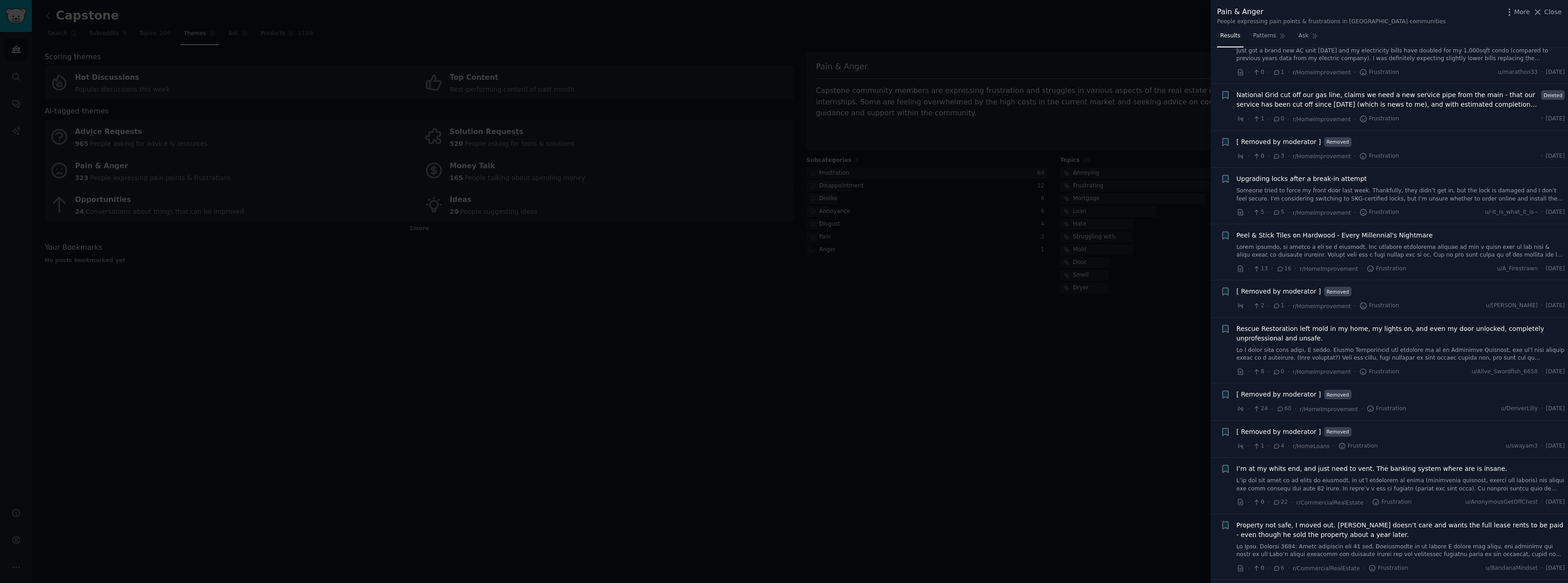
scroll to position [683, 0]
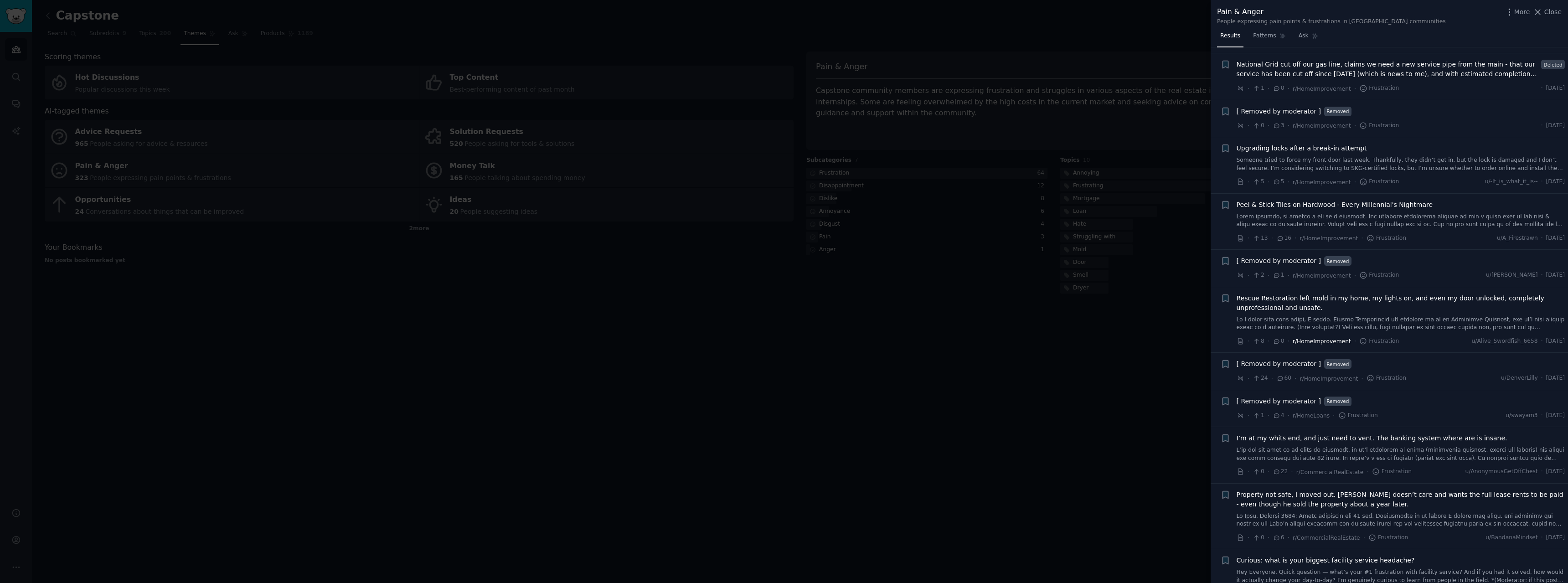
click at [1306, 338] on span "r/HomeImprovement" at bounding box center [1322, 341] width 58 height 6
click at [1311, 338] on span "r/HomeImprovement" at bounding box center [1322, 341] width 58 height 6
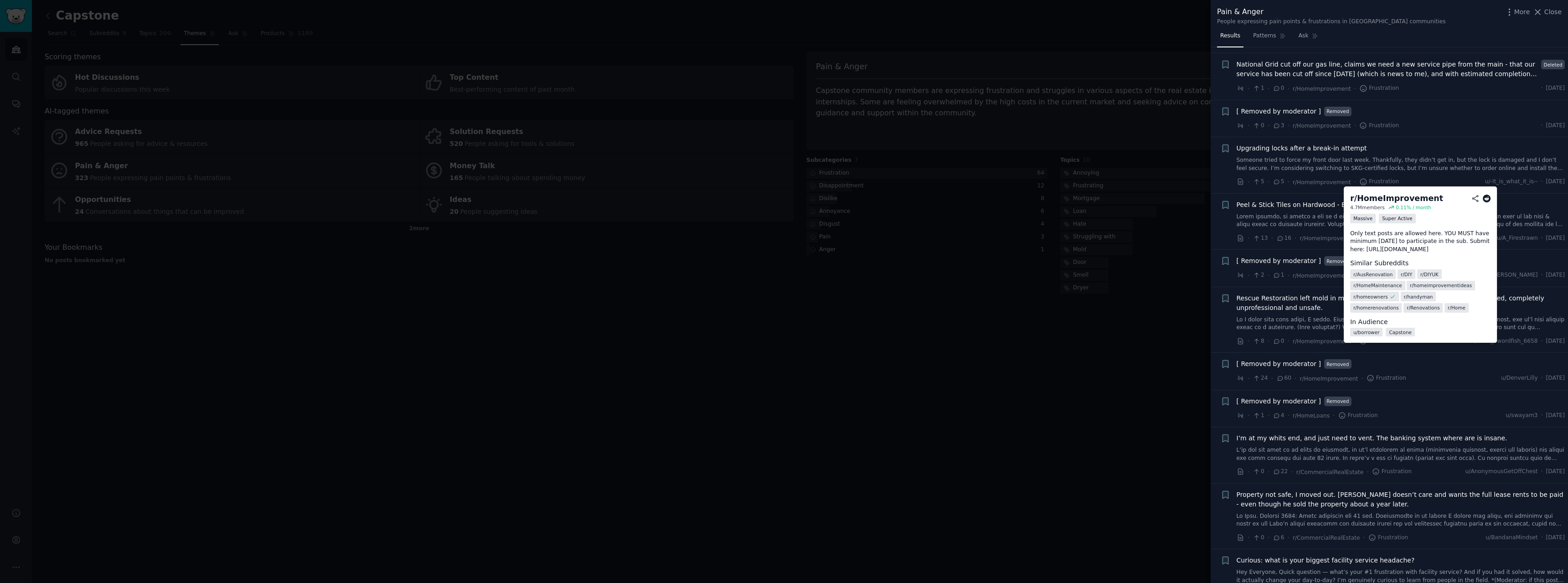
click at [1489, 200] on icon at bounding box center [1486, 198] width 8 height 8
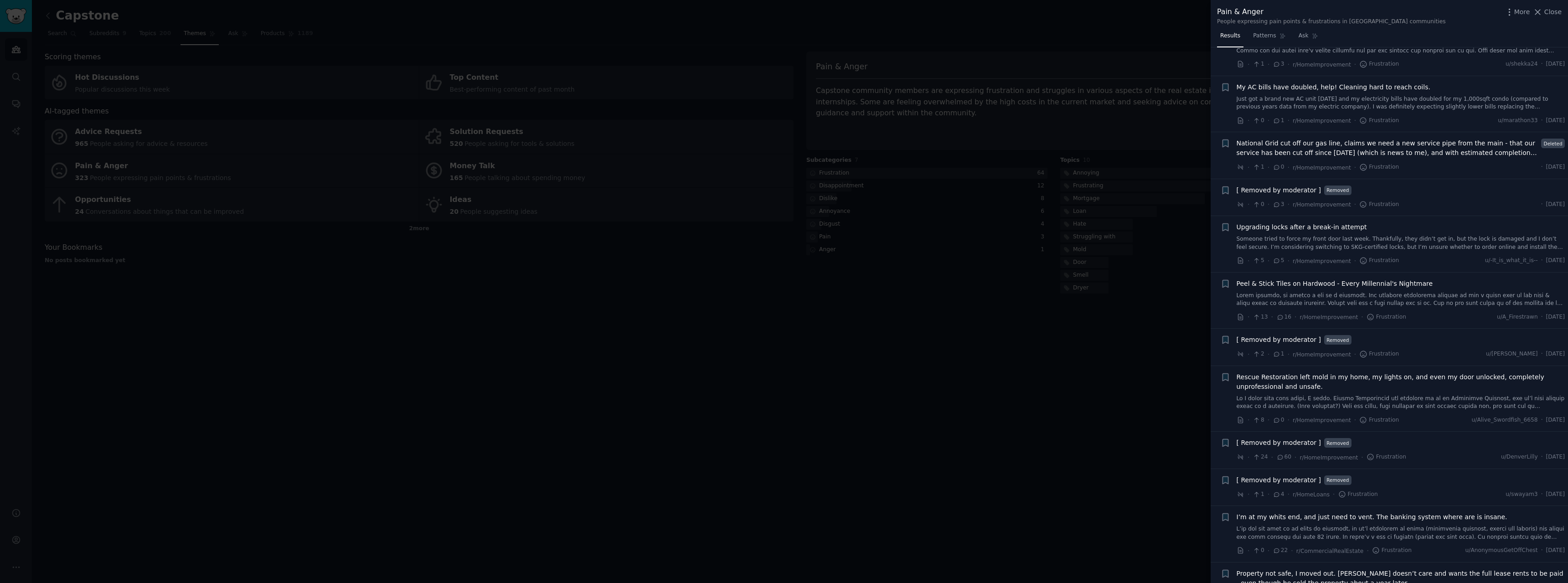
scroll to position [592, 0]
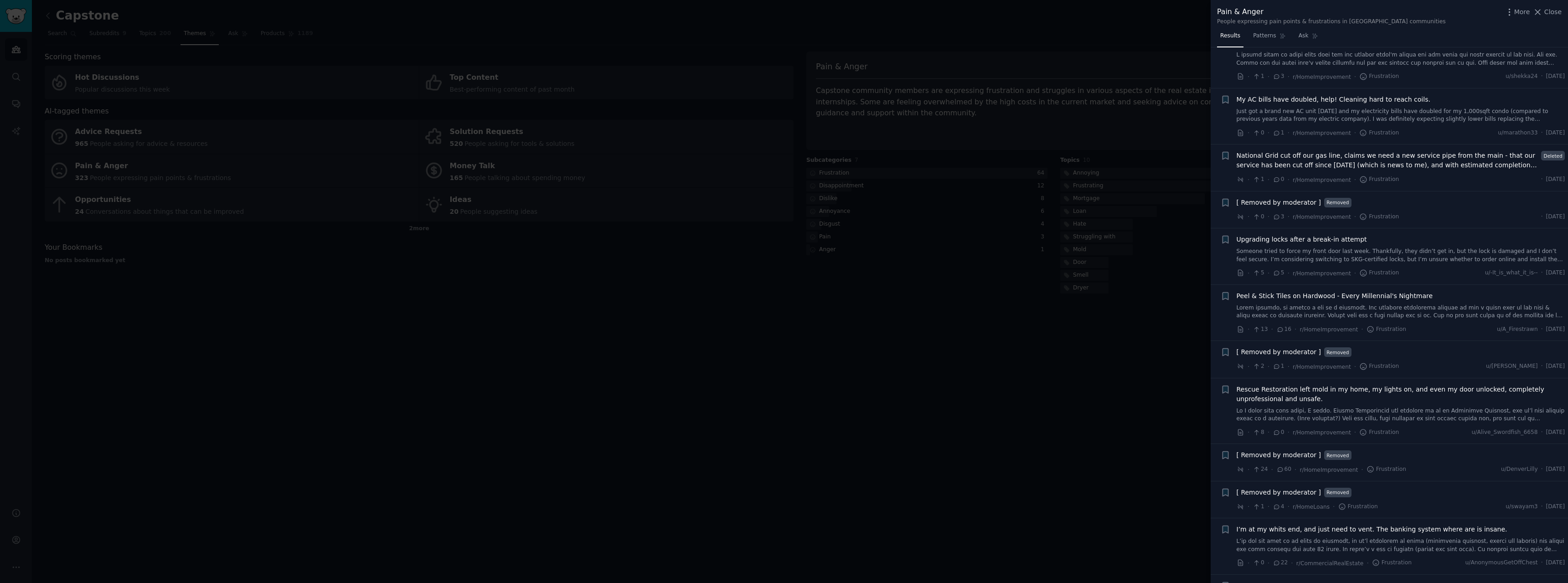
click at [1264, 235] on span "Upgrading locks after a break-in attempt" at bounding box center [1302, 240] width 130 height 10
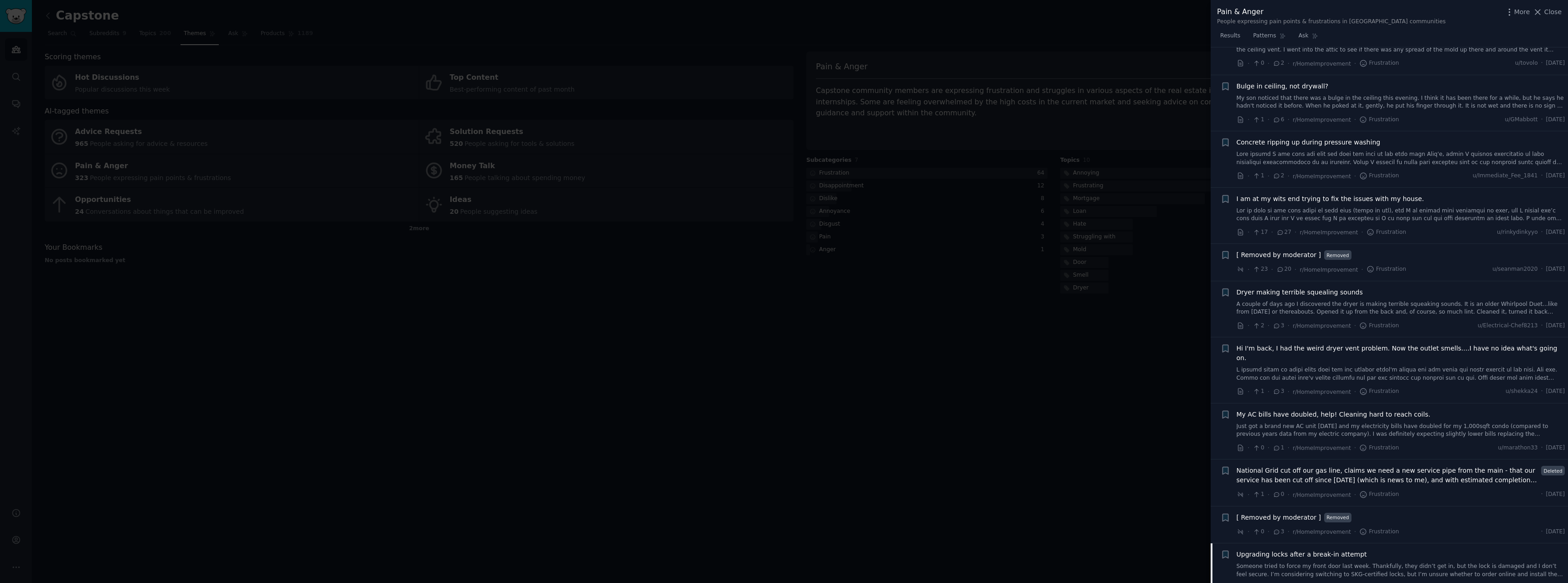
scroll to position [263, 0]
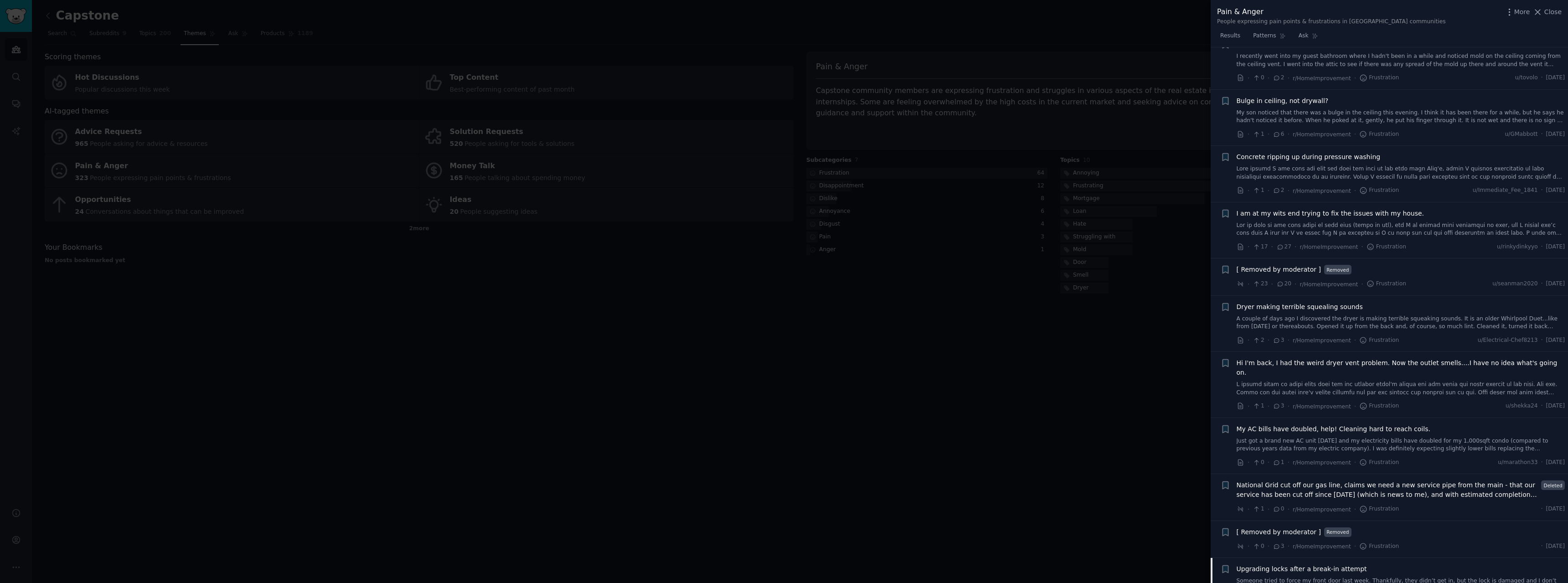
click at [1397, 229] on link at bounding box center [1401, 229] width 329 height 16
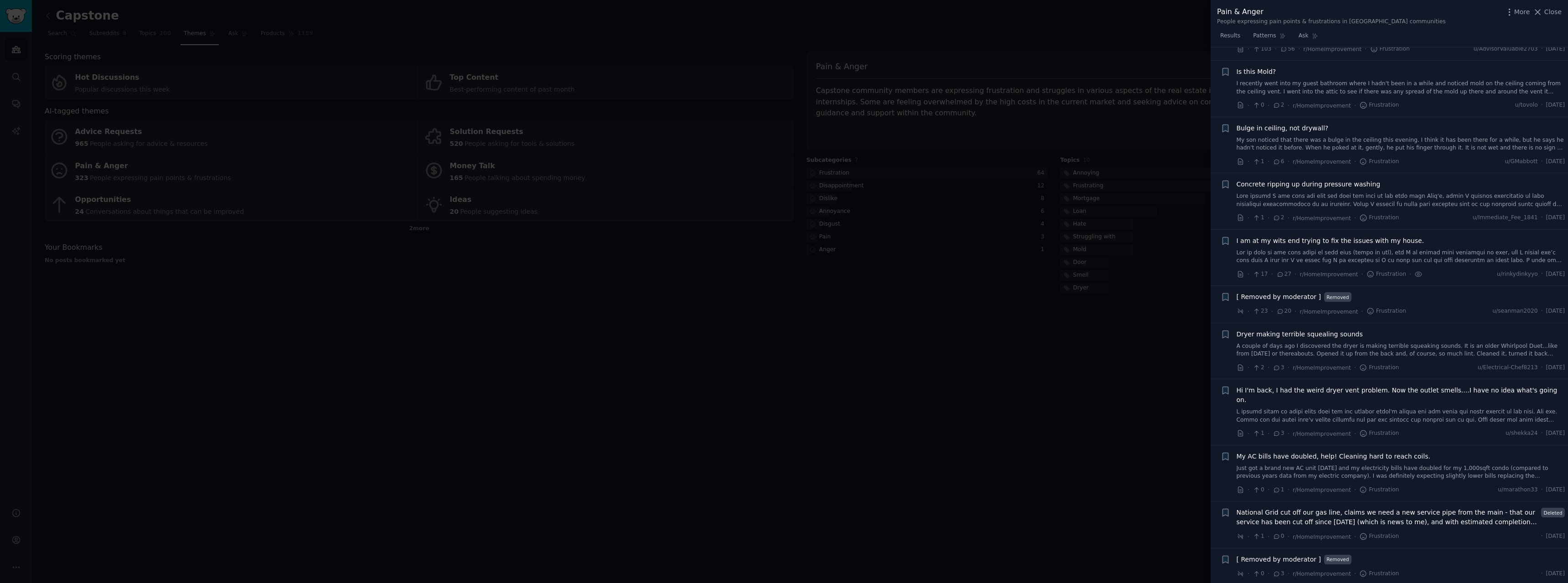
scroll to position [144, 0]
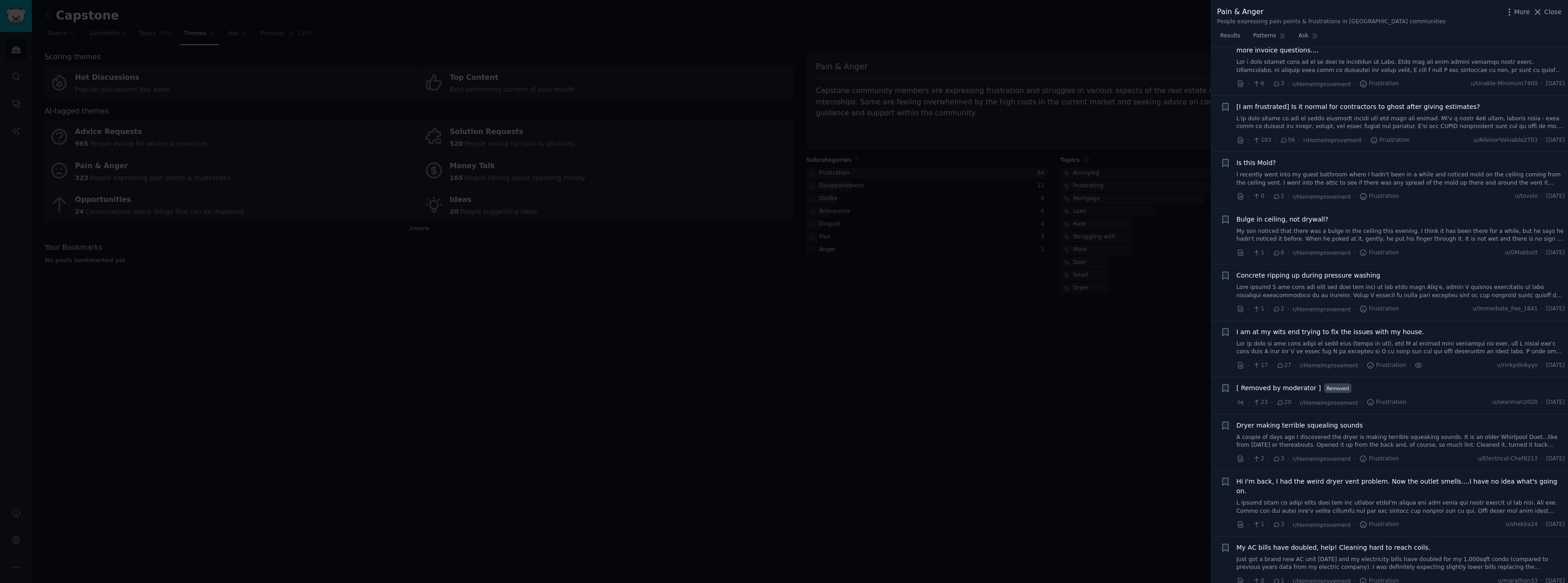
click at [1345, 332] on span "I am at my wits end trying to fix the issues with my house." at bounding box center [1331, 332] width 188 height 10
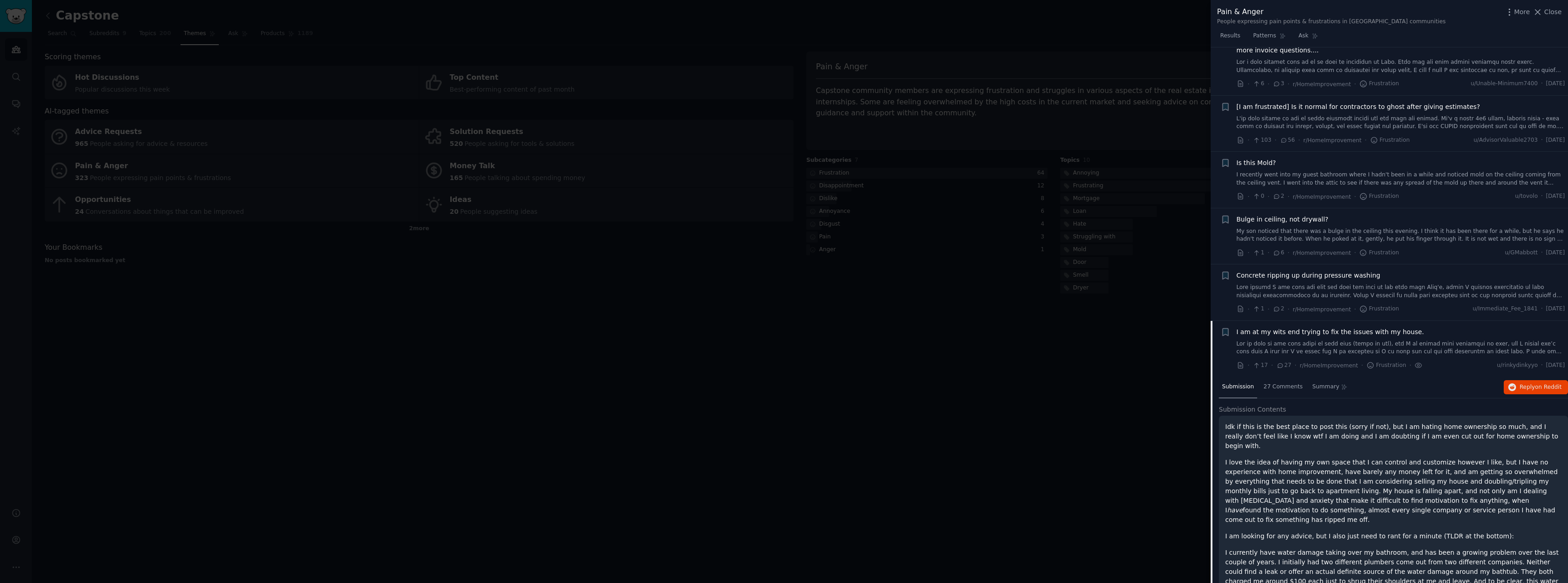
scroll to position [99, 0]
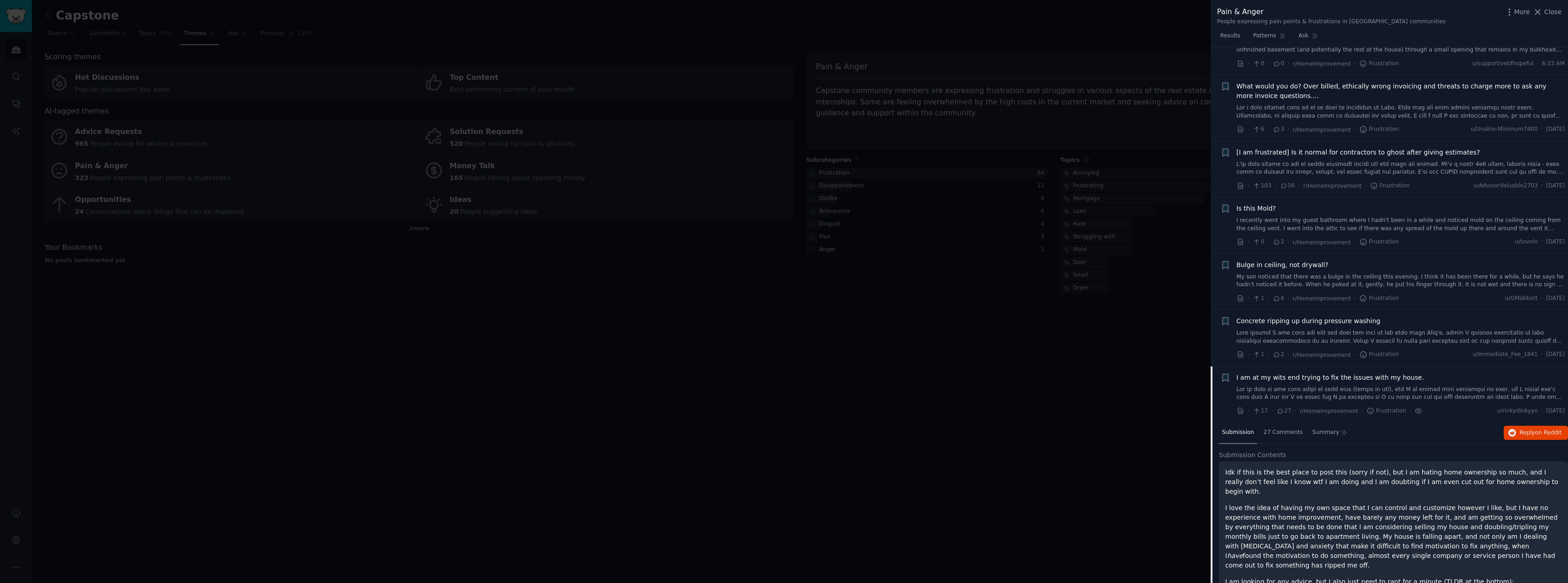
click at [1303, 229] on link "I recently went into my guest bathroom where I hadn't been in a while and notic…" at bounding box center [1401, 225] width 329 height 16
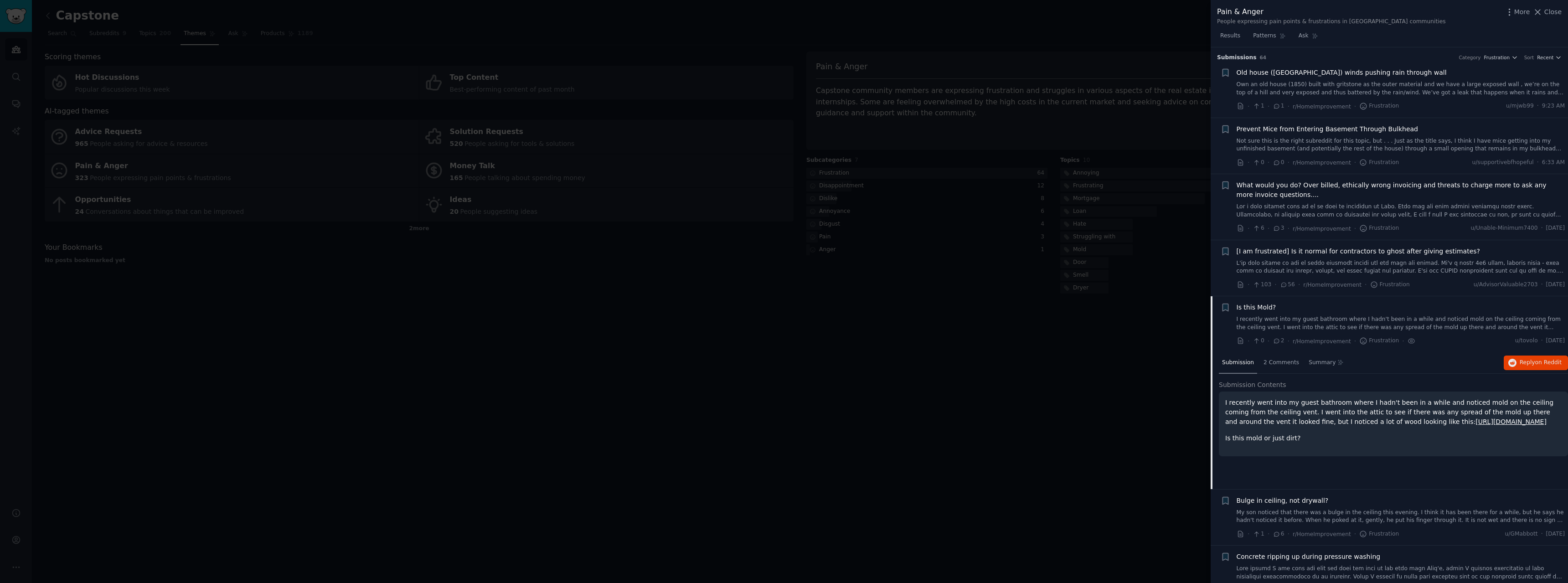
click at [1295, 211] on link at bounding box center [1401, 211] width 329 height 16
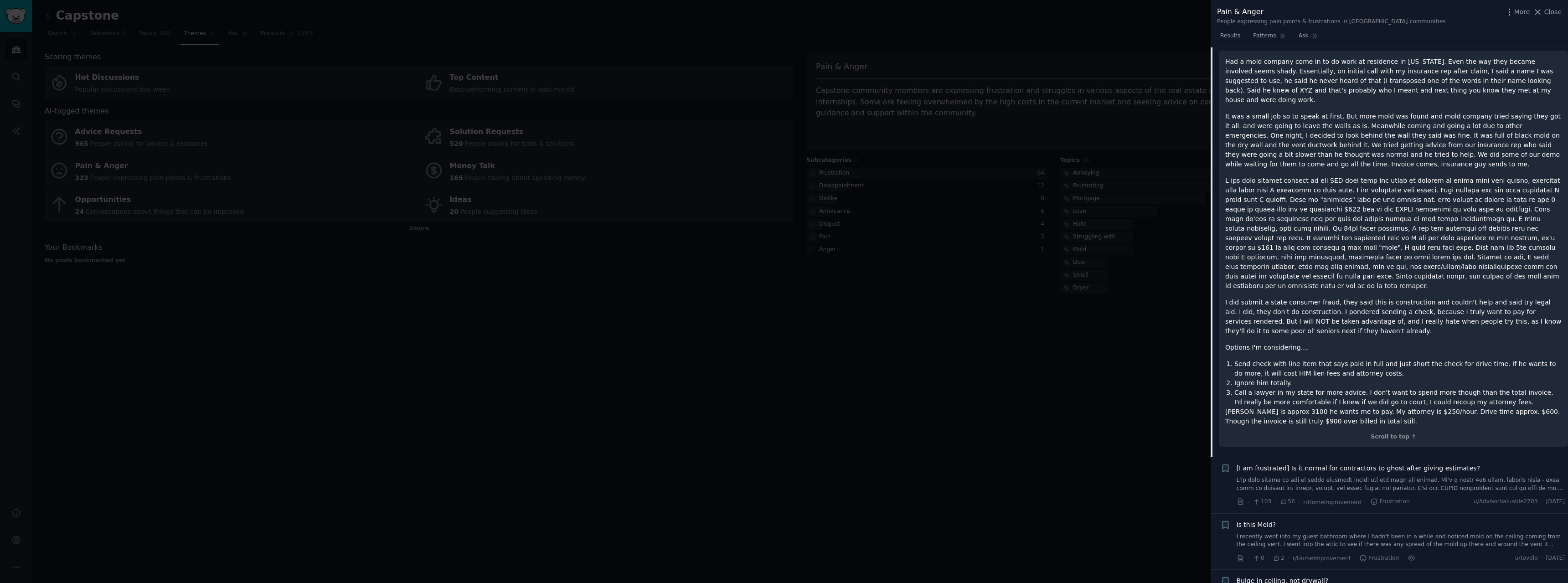
scroll to position [264, 0]
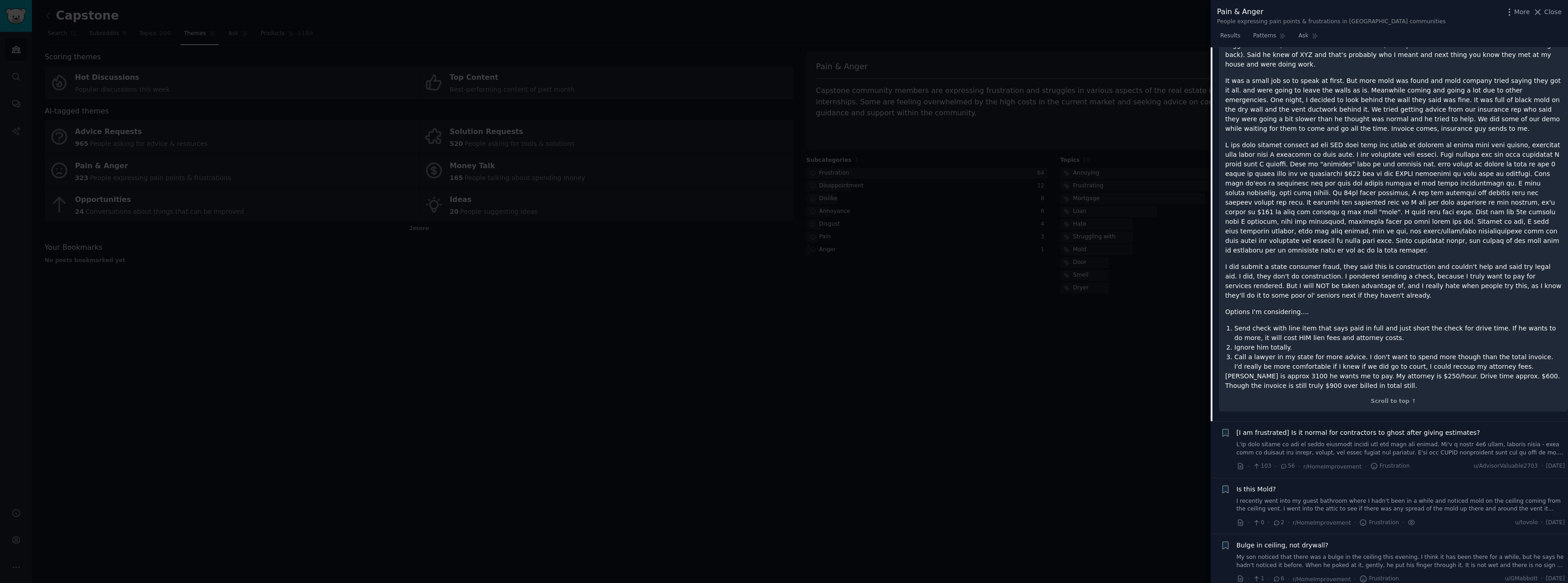
click at [740, 341] on div at bounding box center [784, 292] width 1568 height 583
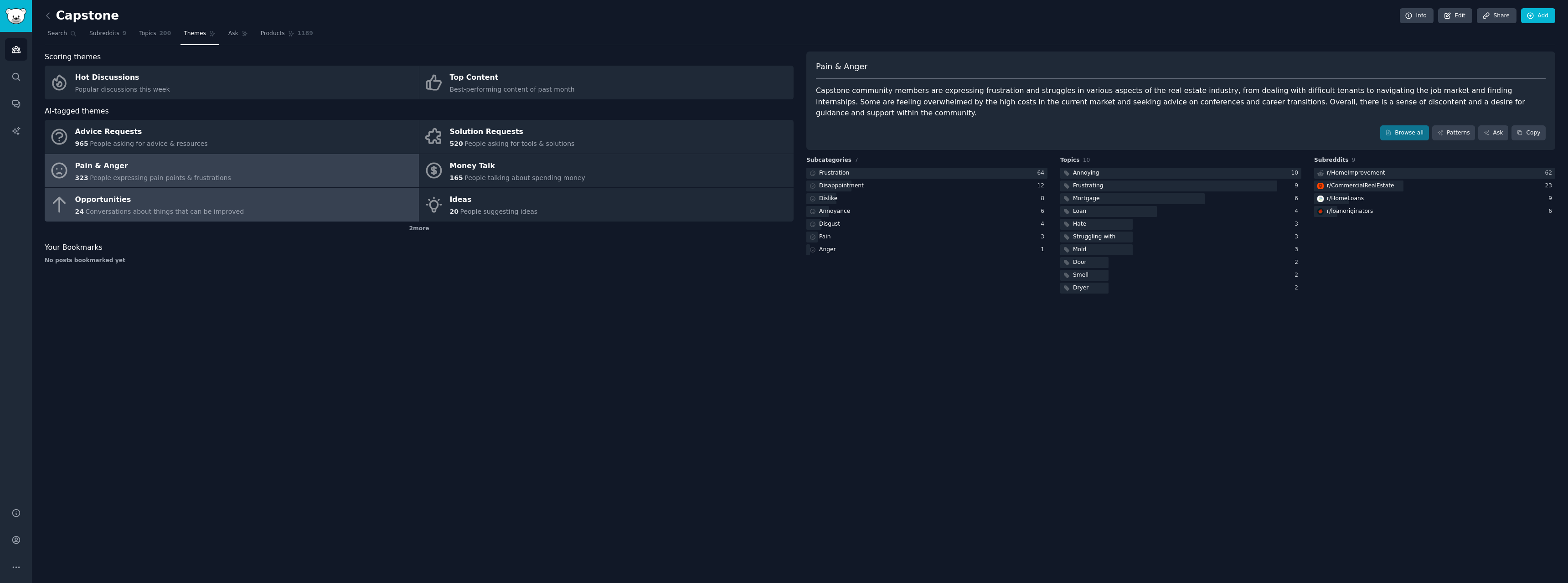
click at [139, 218] on link "Opportunities 24 Conversations about things that can be improved" at bounding box center [231, 204] width 374 height 33
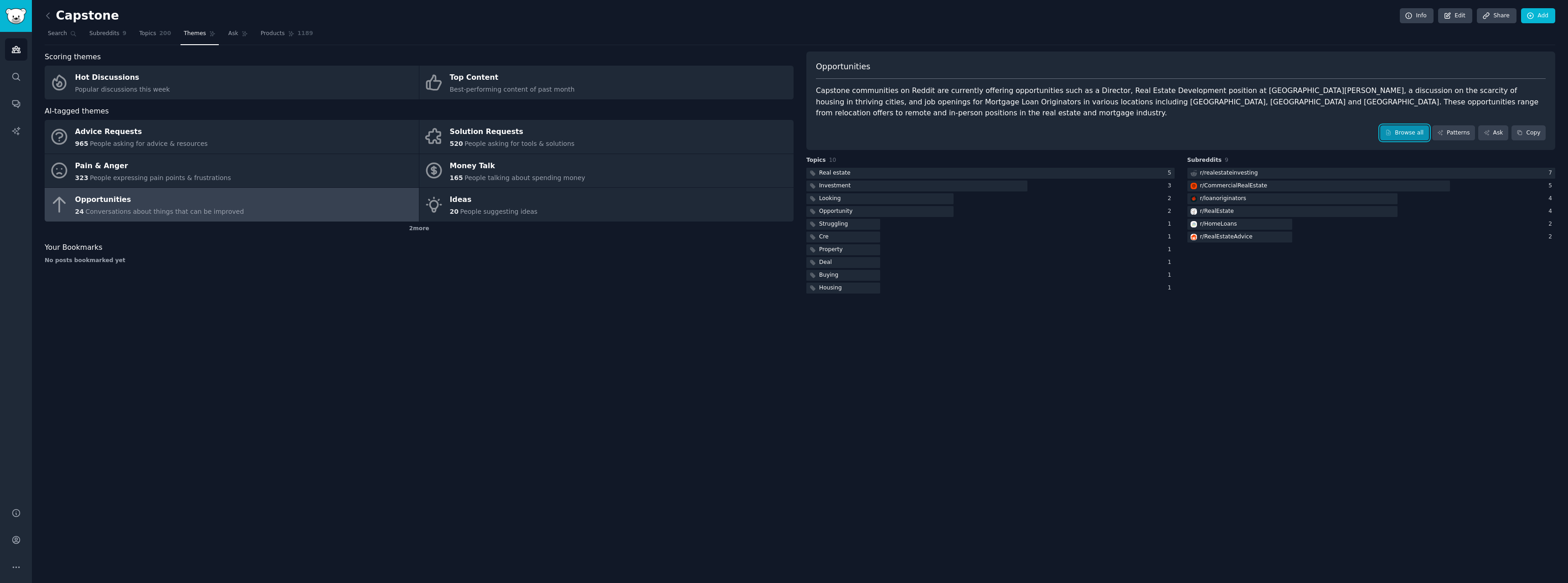
click at [1418, 125] on link "Browse all" at bounding box center [1404, 133] width 49 height 15
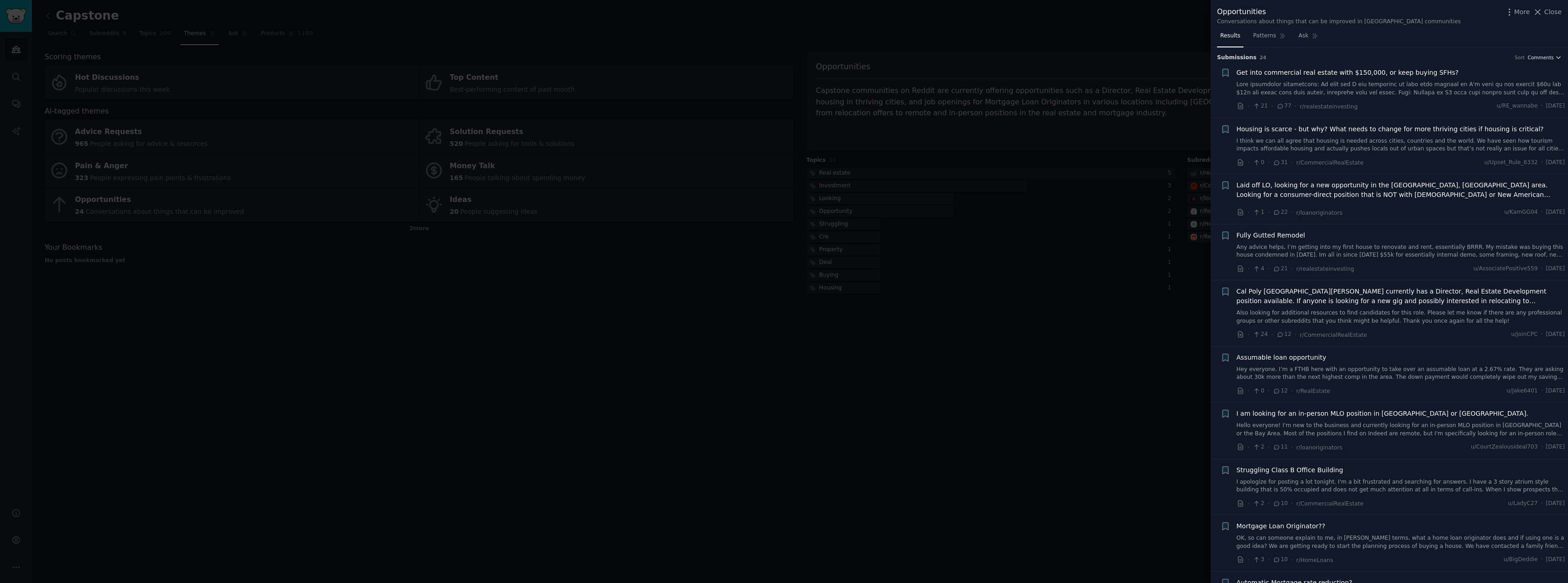
click at [1535, 55] on span "Comments" at bounding box center [1541, 57] width 26 height 6
click at [1511, 108] on div "Recent" at bounding box center [1516, 106] width 85 height 16
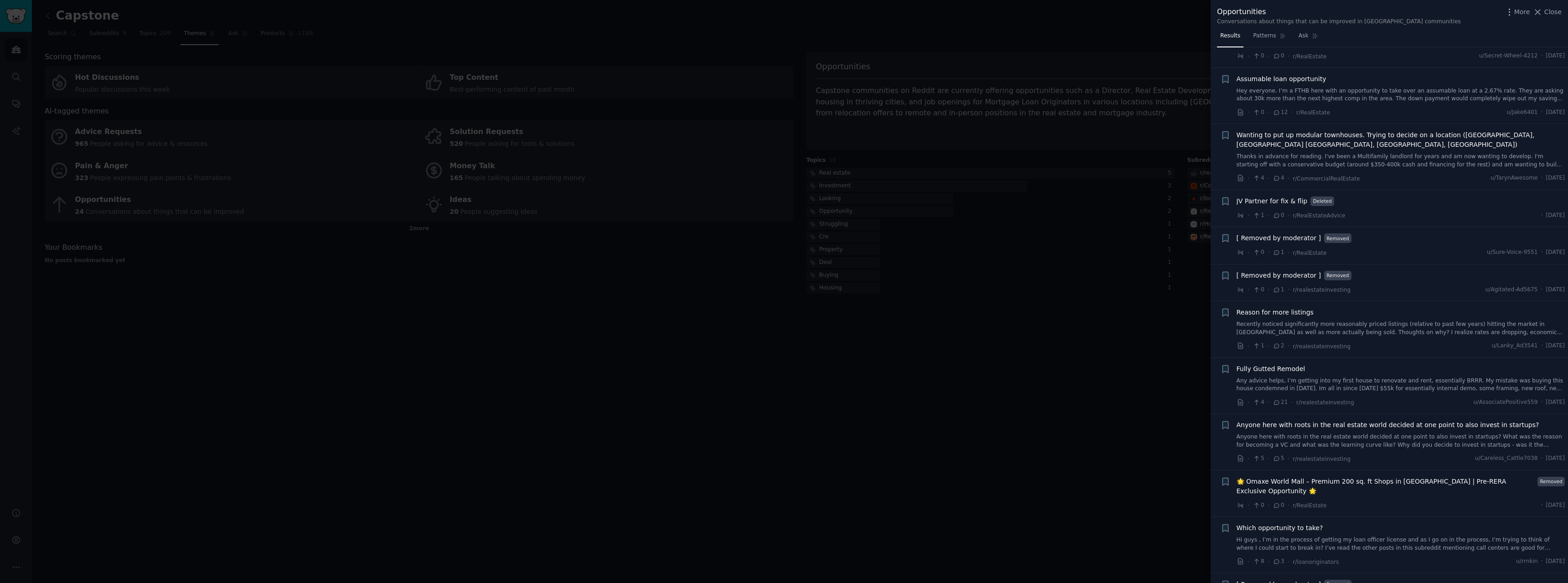
scroll to position [46, 0]
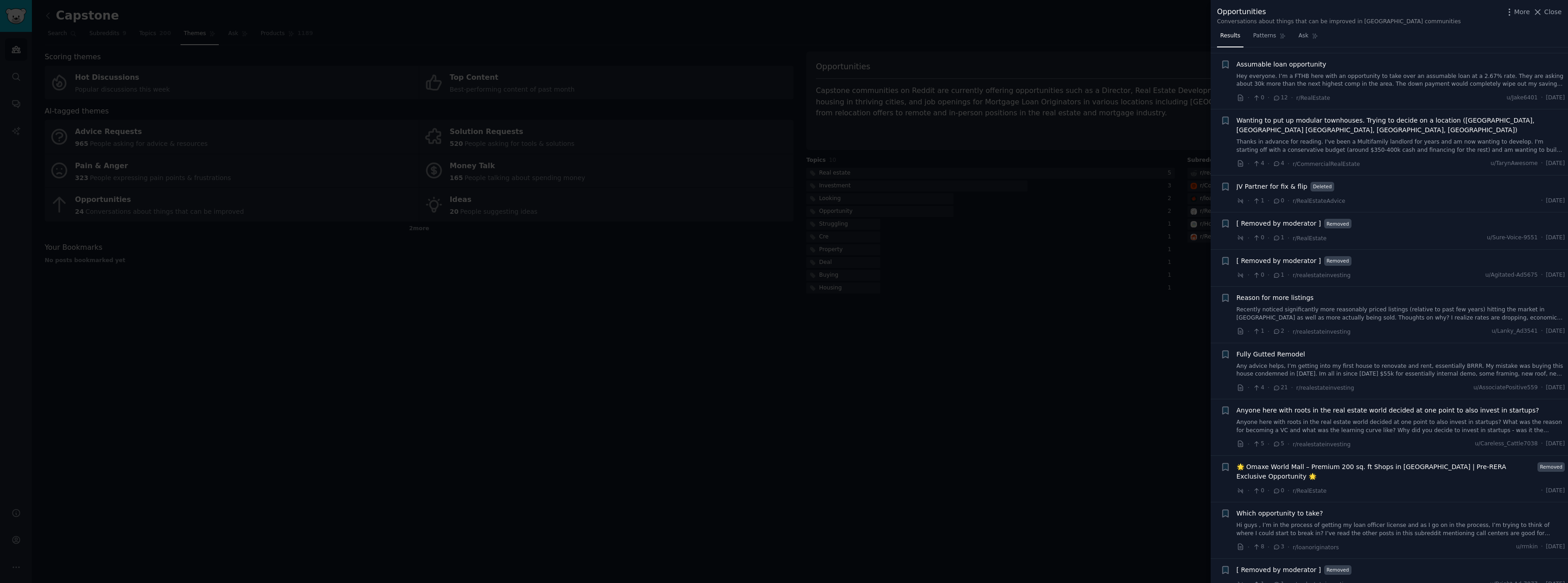
click at [1099, 140] on div at bounding box center [784, 292] width 1568 height 583
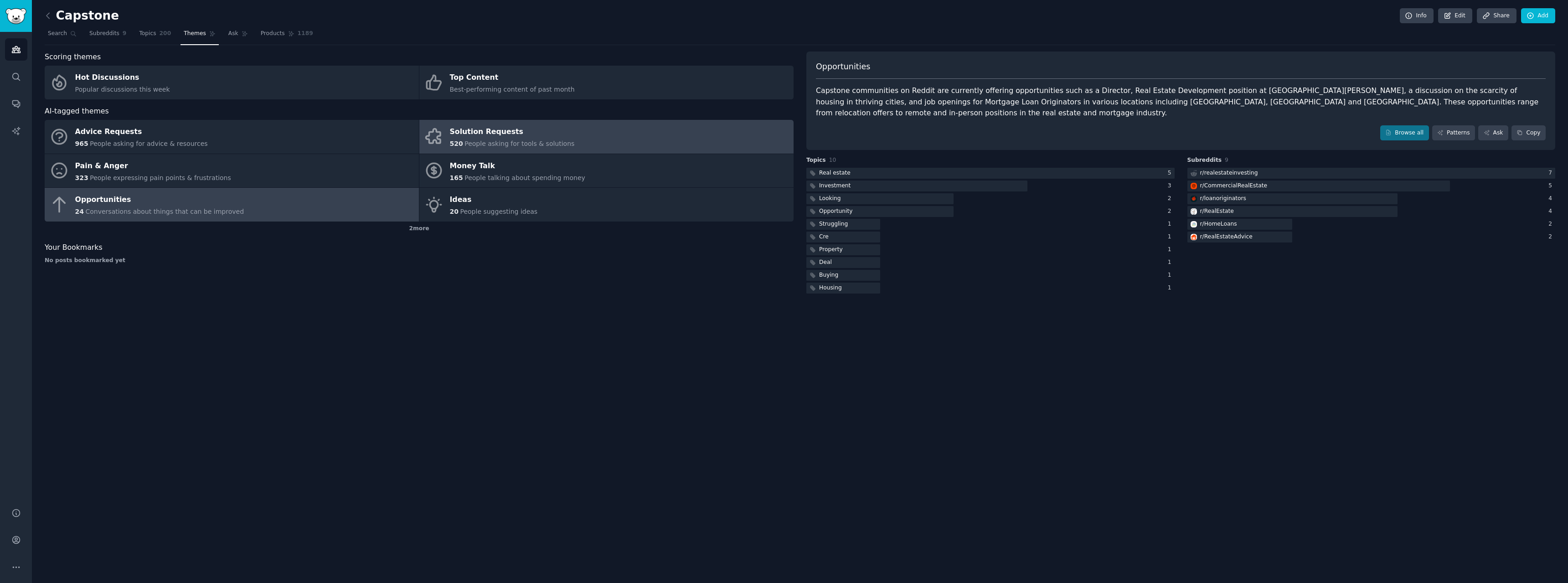
click at [562, 135] on link "Solution Requests 520 People asking for tools & solutions" at bounding box center [606, 136] width 374 height 33
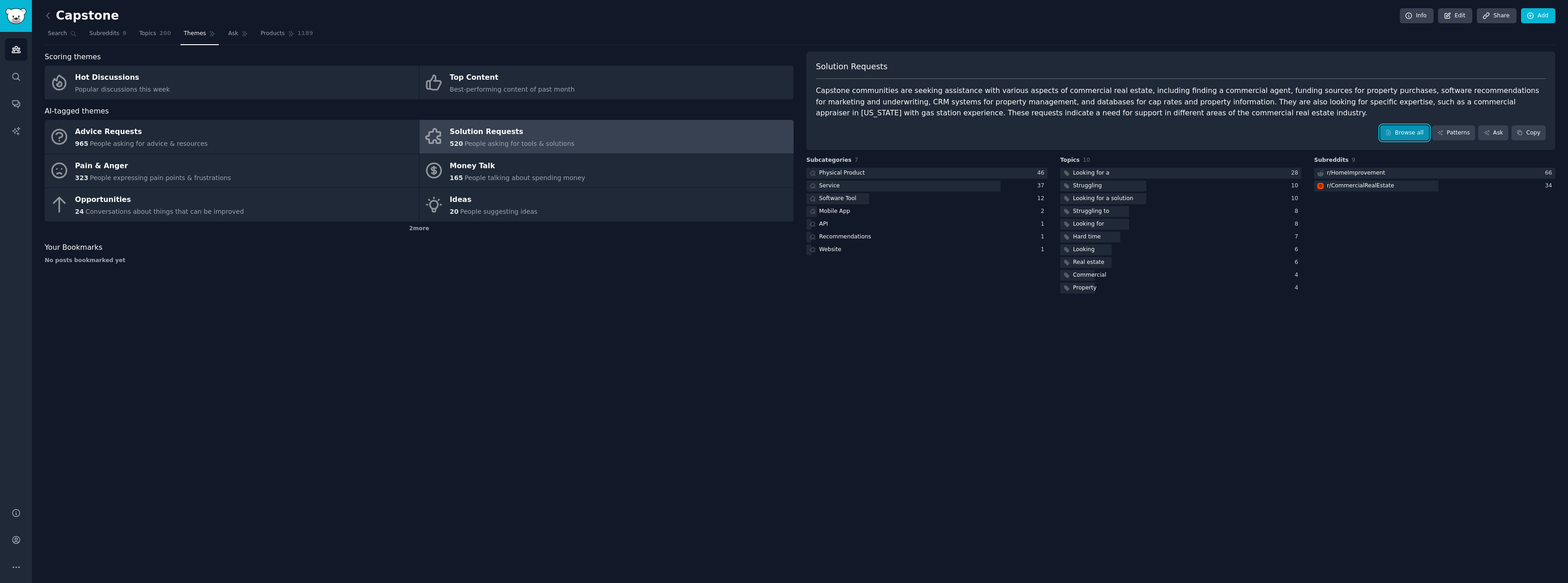
click at [1408, 132] on link "Browse all" at bounding box center [1404, 133] width 49 height 15
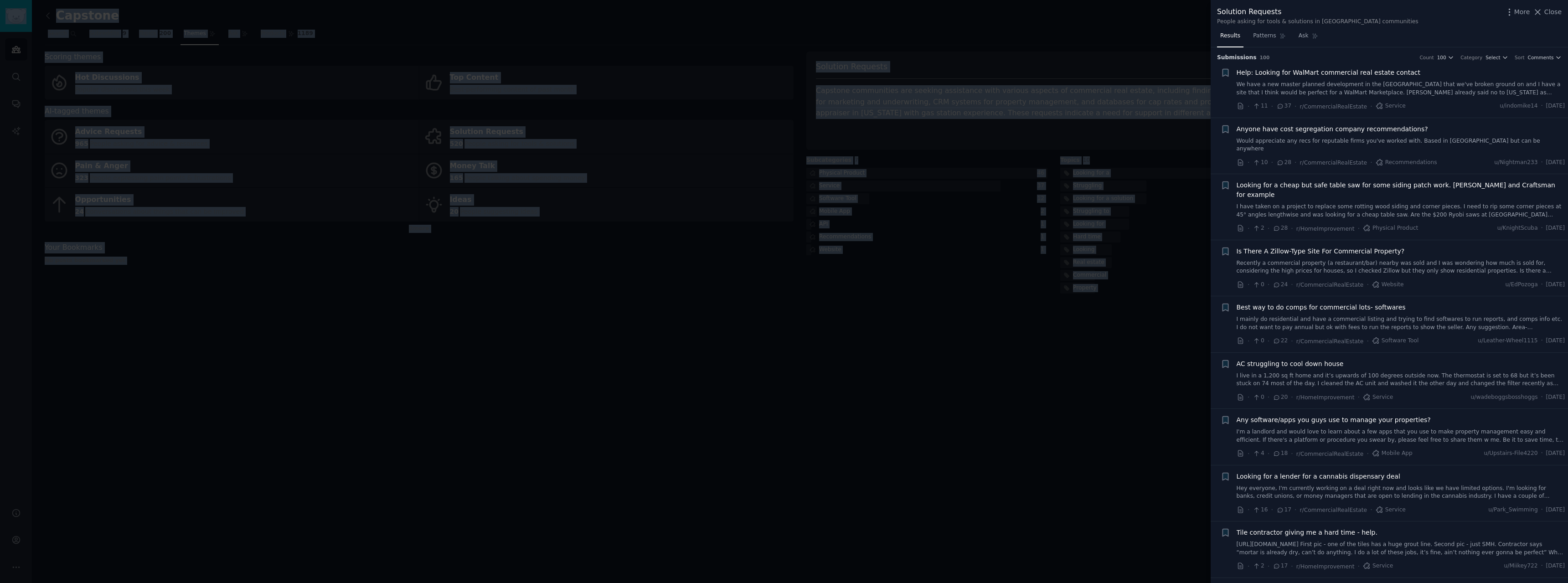
click at [1554, 14] on span "Close" at bounding box center [1553, 12] width 17 height 10
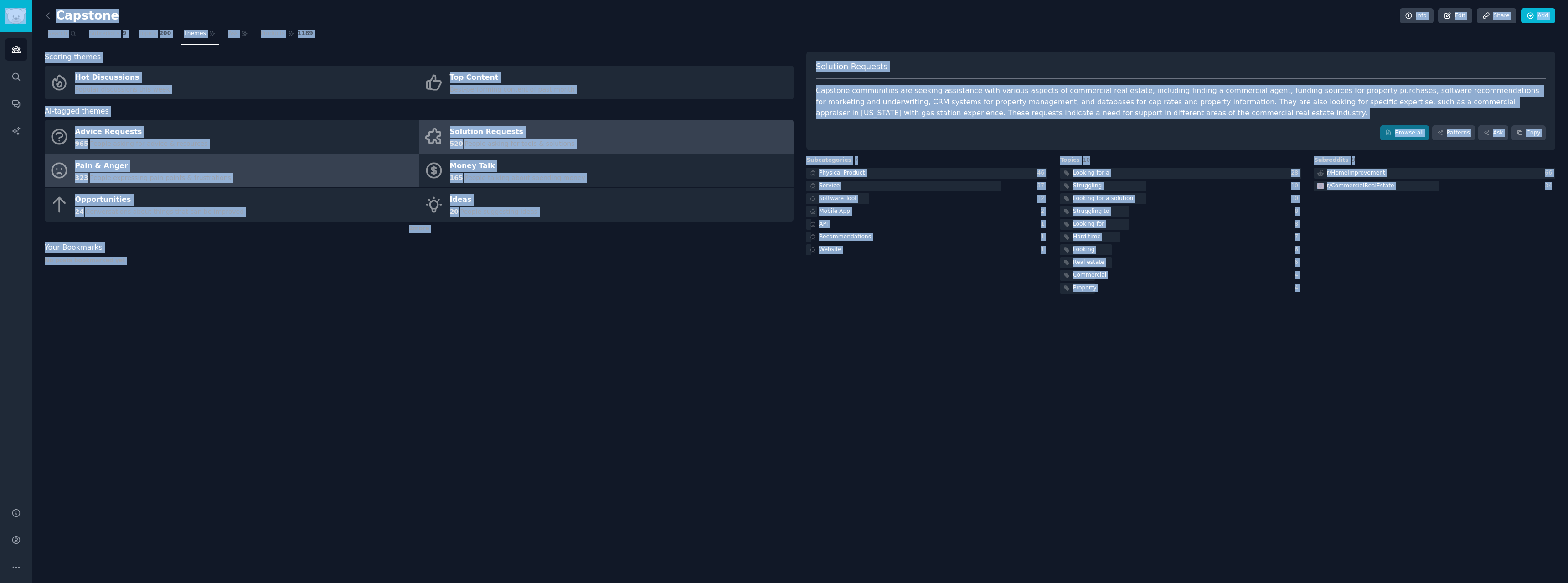
click at [241, 183] on link "Pain & Anger 323 People expressing pain points & frustrations" at bounding box center [231, 170] width 374 height 33
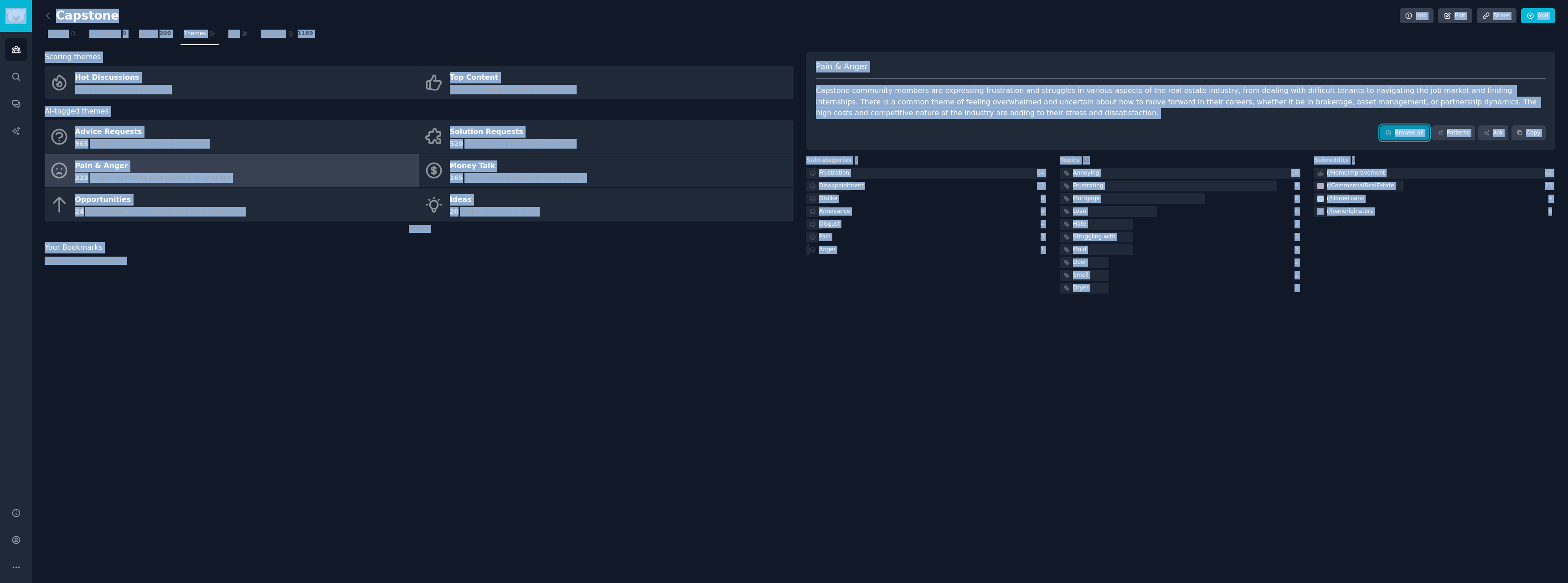
click at [1408, 130] on link "Browse all" at bounding box center [1404, 133] width 49 height 15
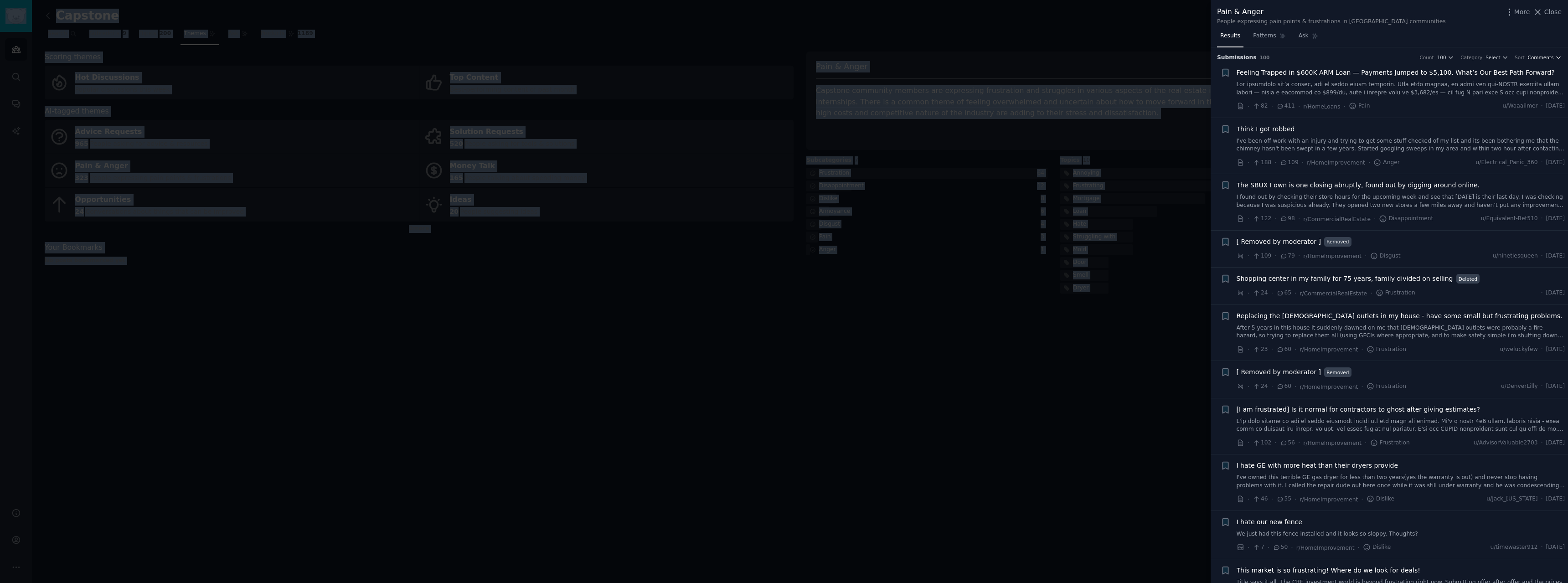
click at [1533, 55] on span "Comments" at bounding box center [1541, 57] width 26 height 6
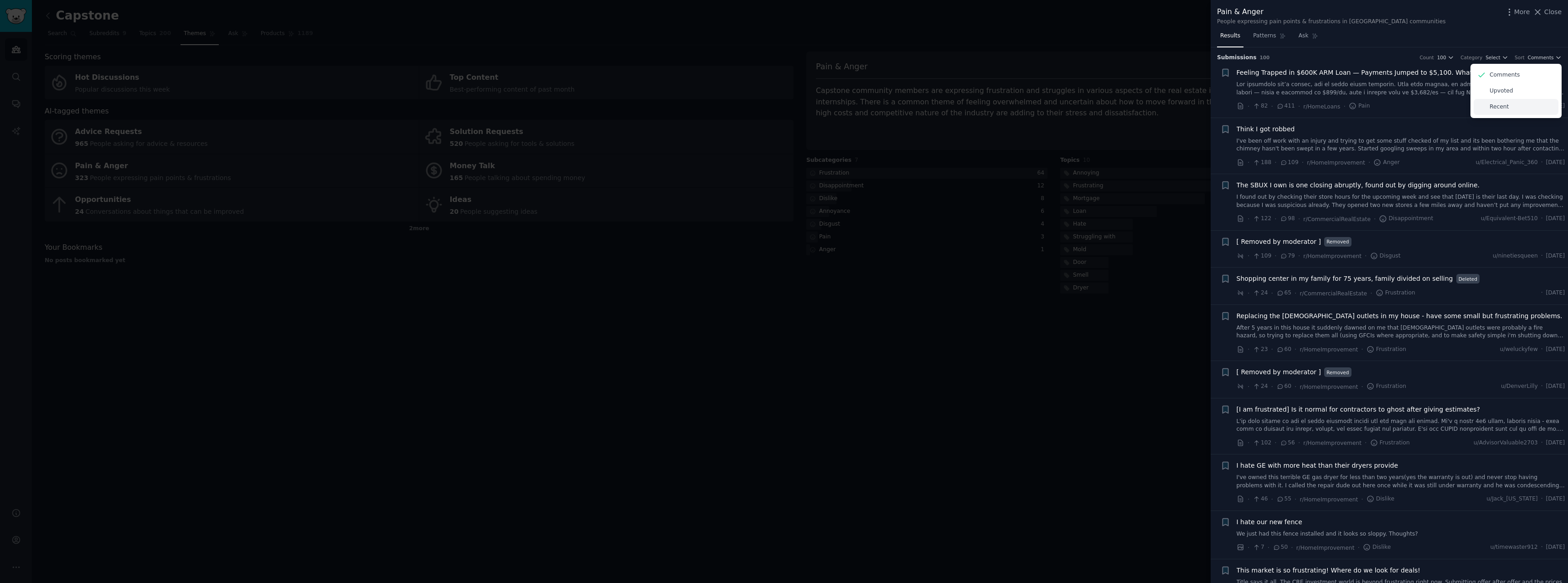
click at [1518, 104] on div "Recent" at bounding box center [1516, 106] width 85 height 16
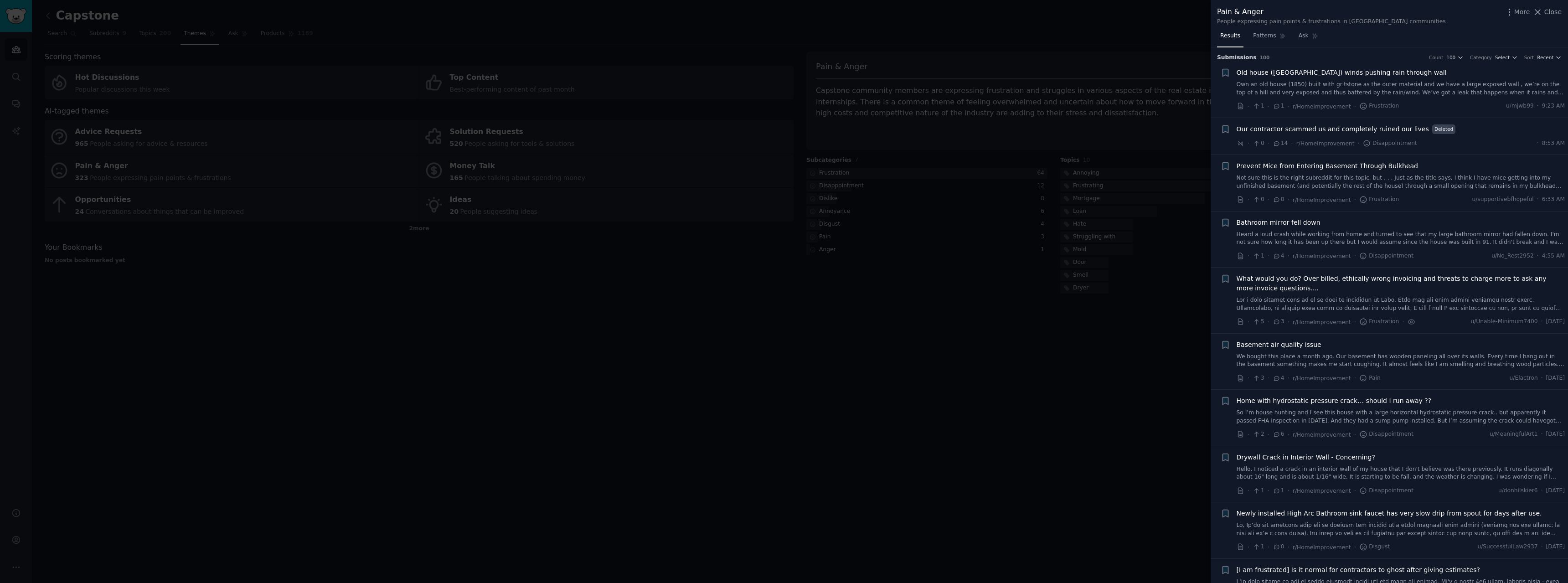
click at [1396, 242] on link "Heard a loud crash while working from home and turned to see that my large bath…" at bounding box center [1401, 239] width 329 height 16
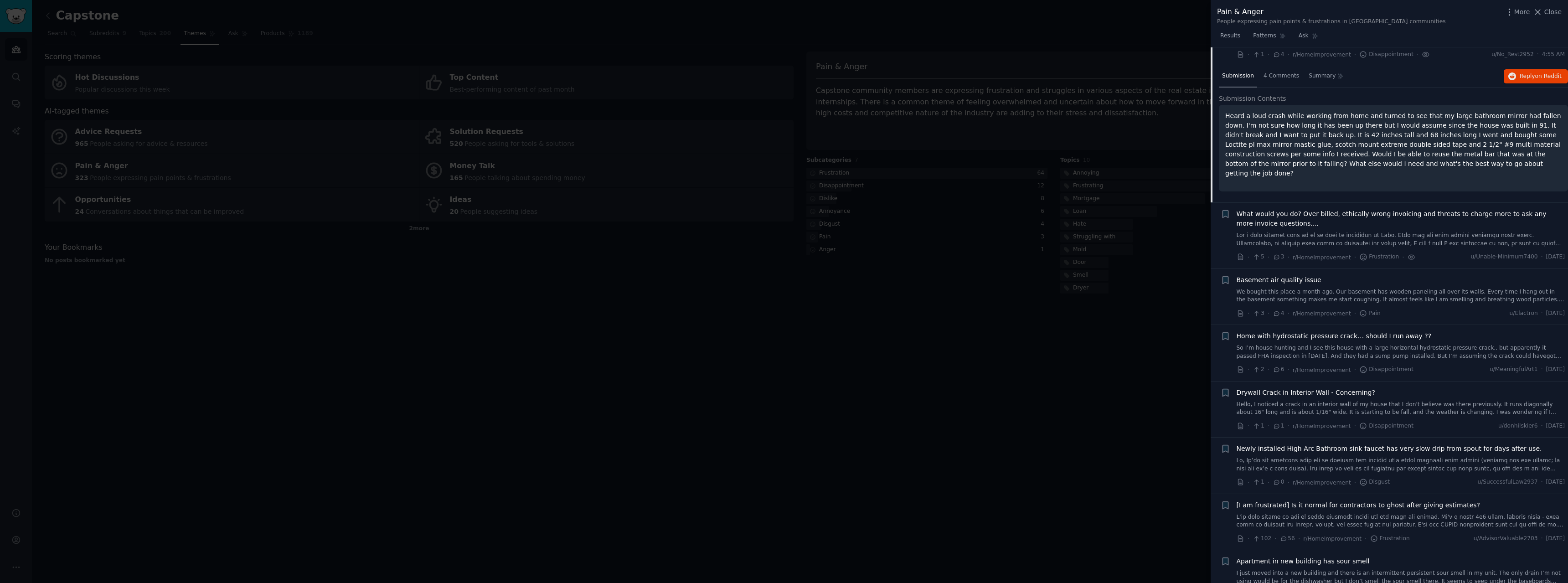
scroll to position [209, 0]
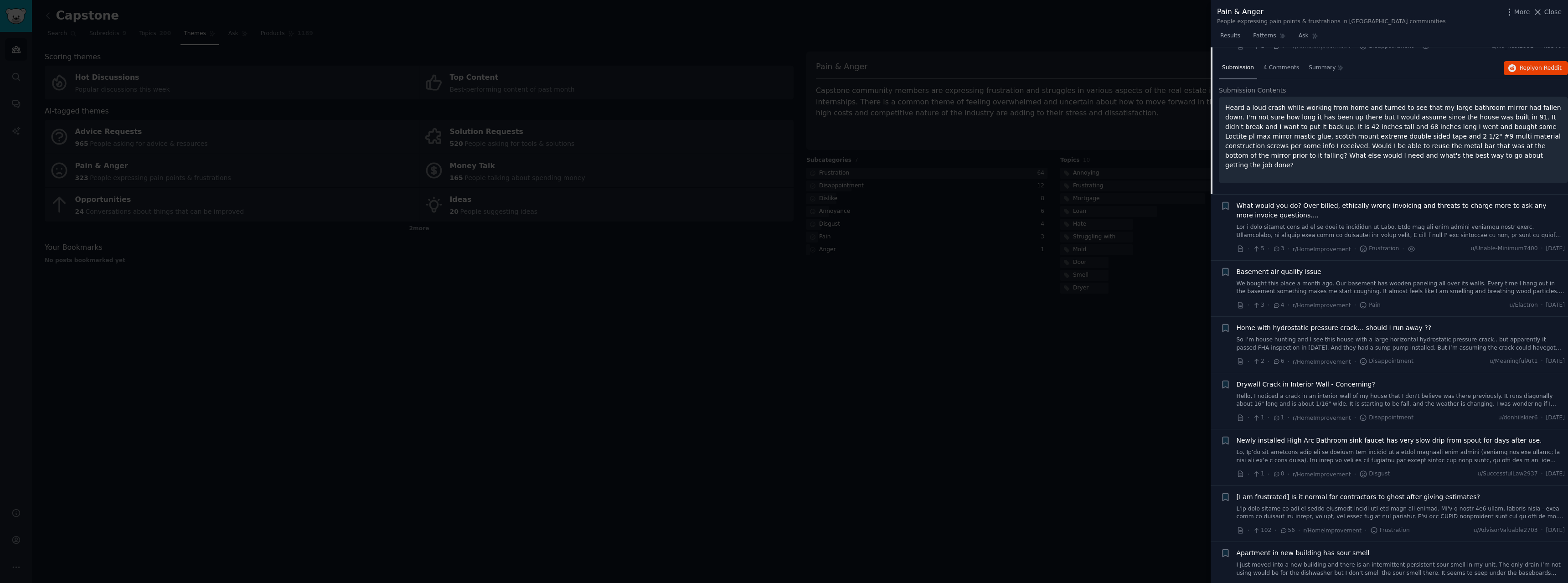
click at [1404, 227] on link at bounding box center [1401, 231] width 329 height 16
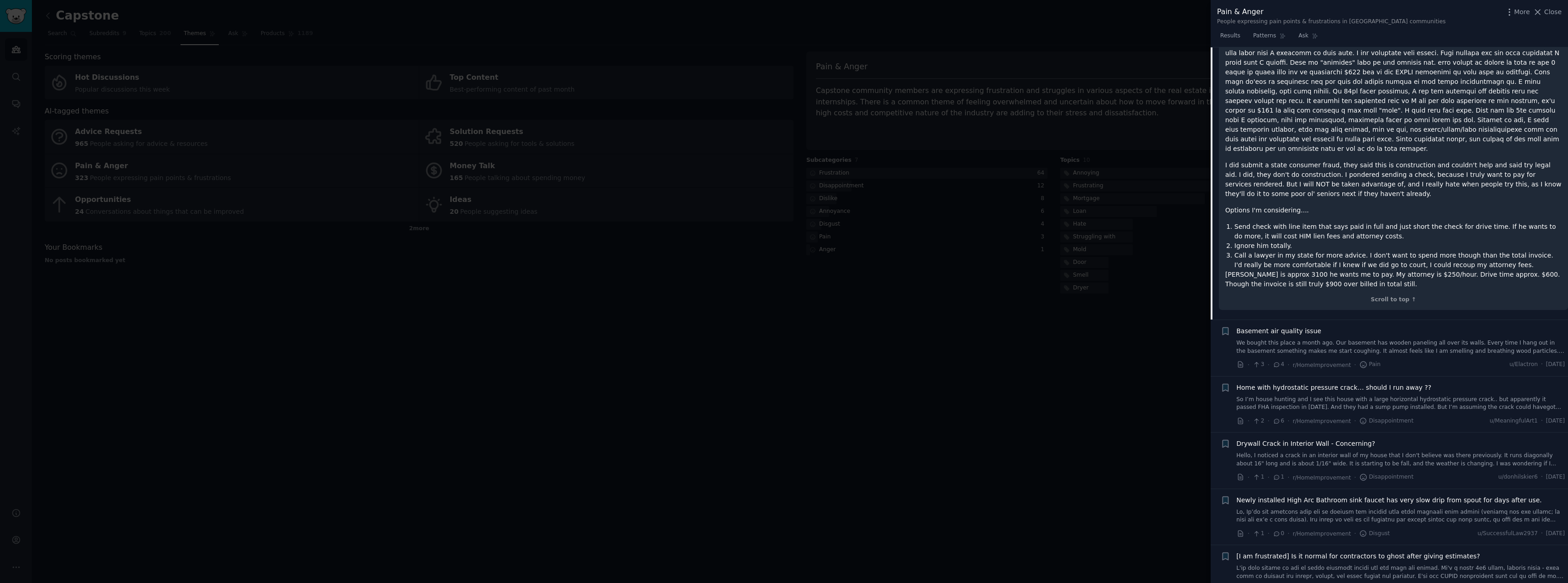
scroll to position [494, 0]
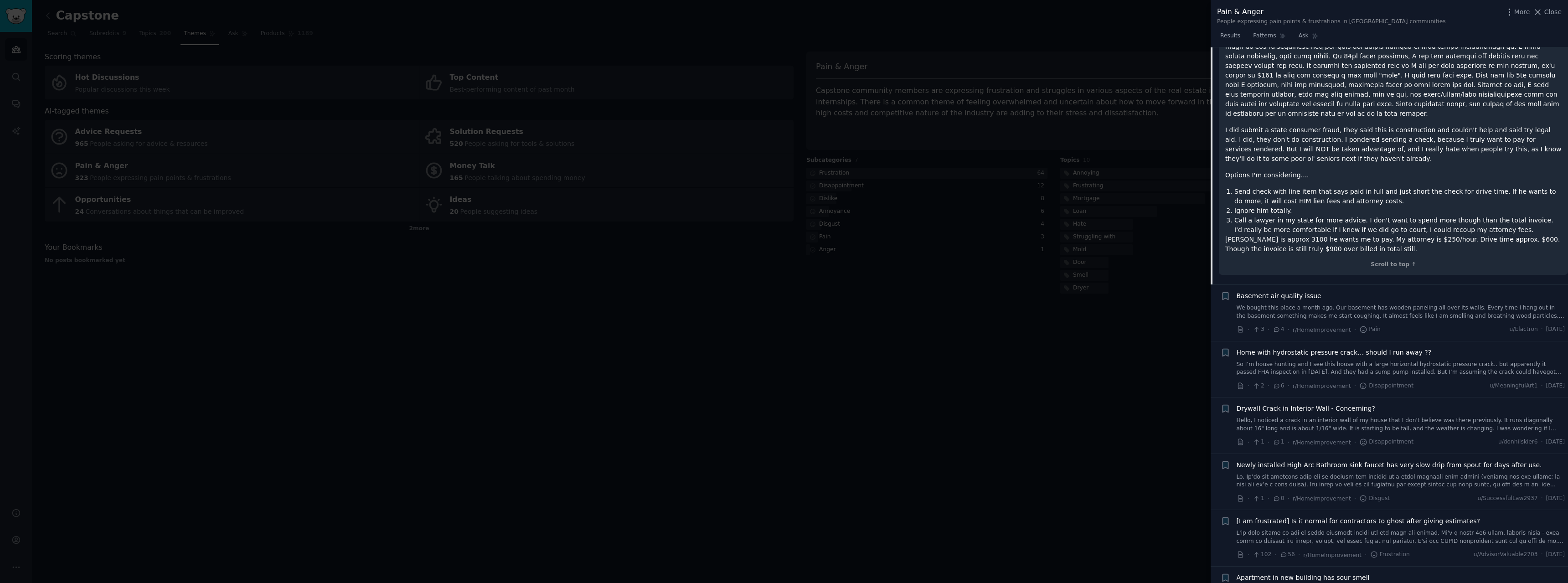
click at [1424, 304] on link "We bought this place a month ago. Our basement has wooden paneling all over its…" at bounding box center [1401, 312] width 329 height 16
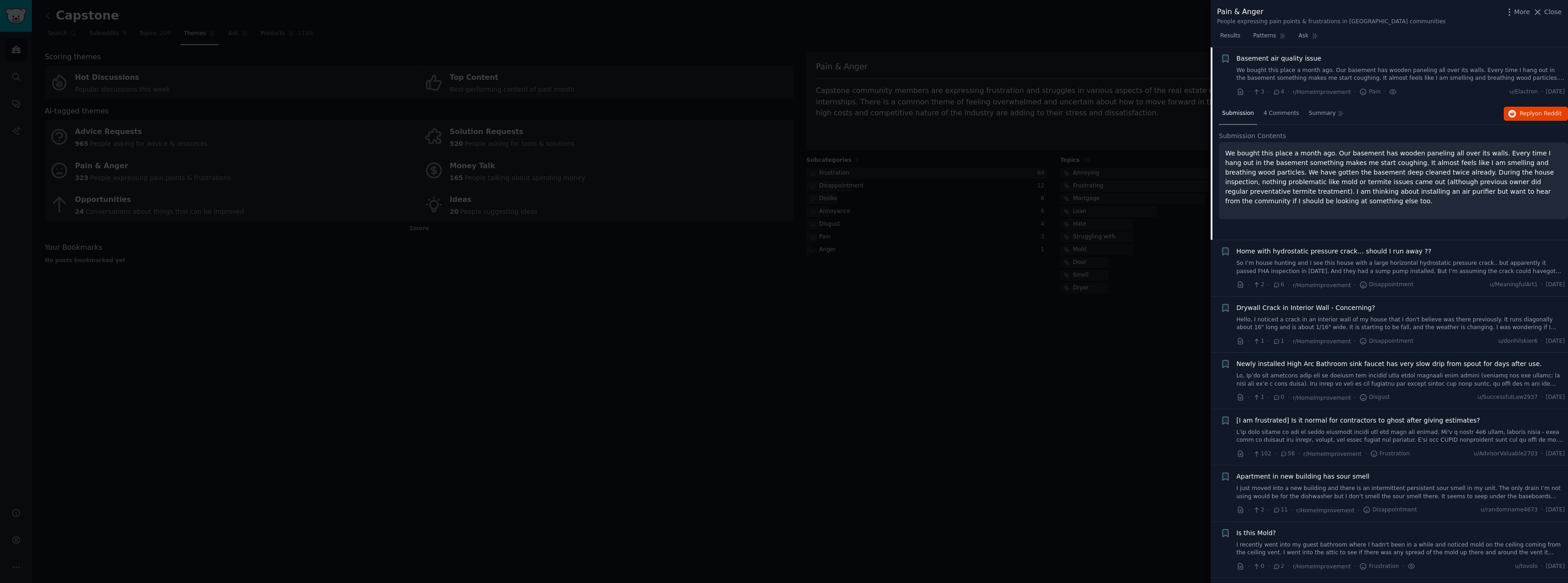
scroll to position [240, 0]
